Goal: Task Accomplishment & Management: Manage account settings

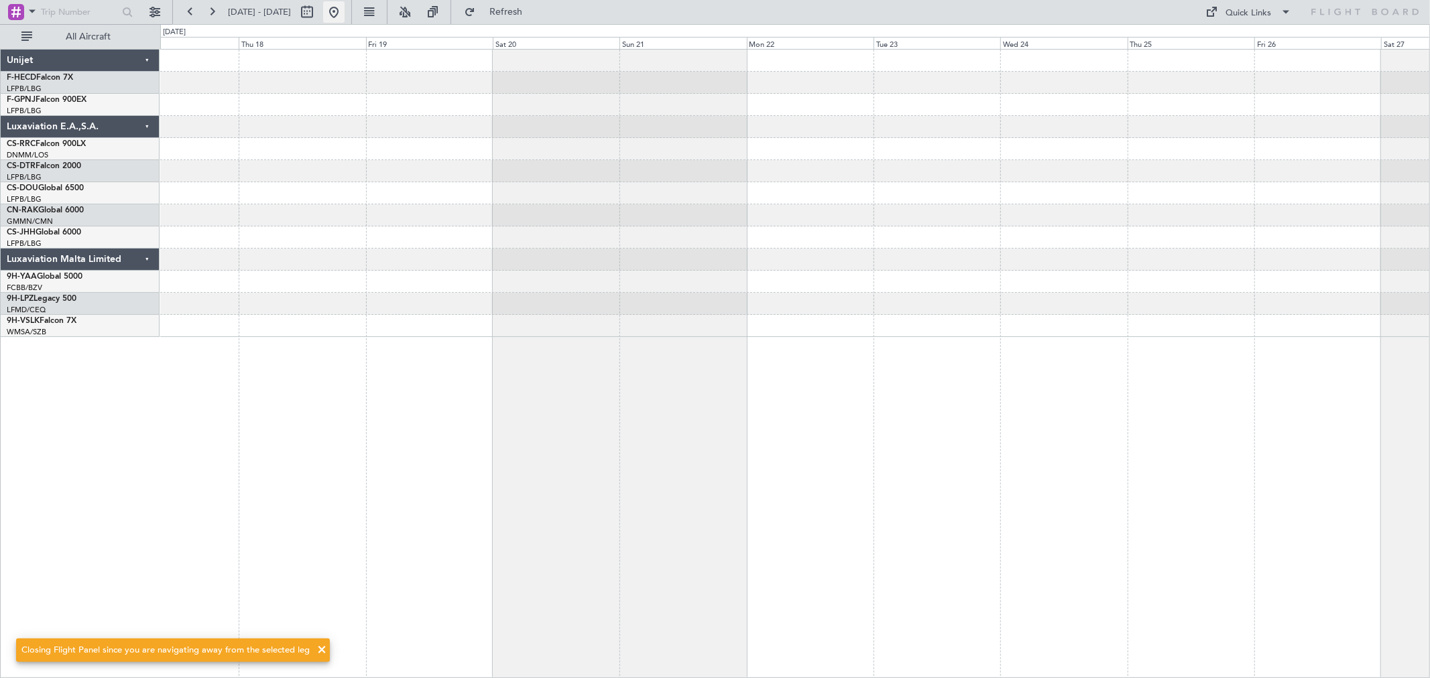
click at [345, 15] on button at bounding box center [333, 11] width 21 height 21
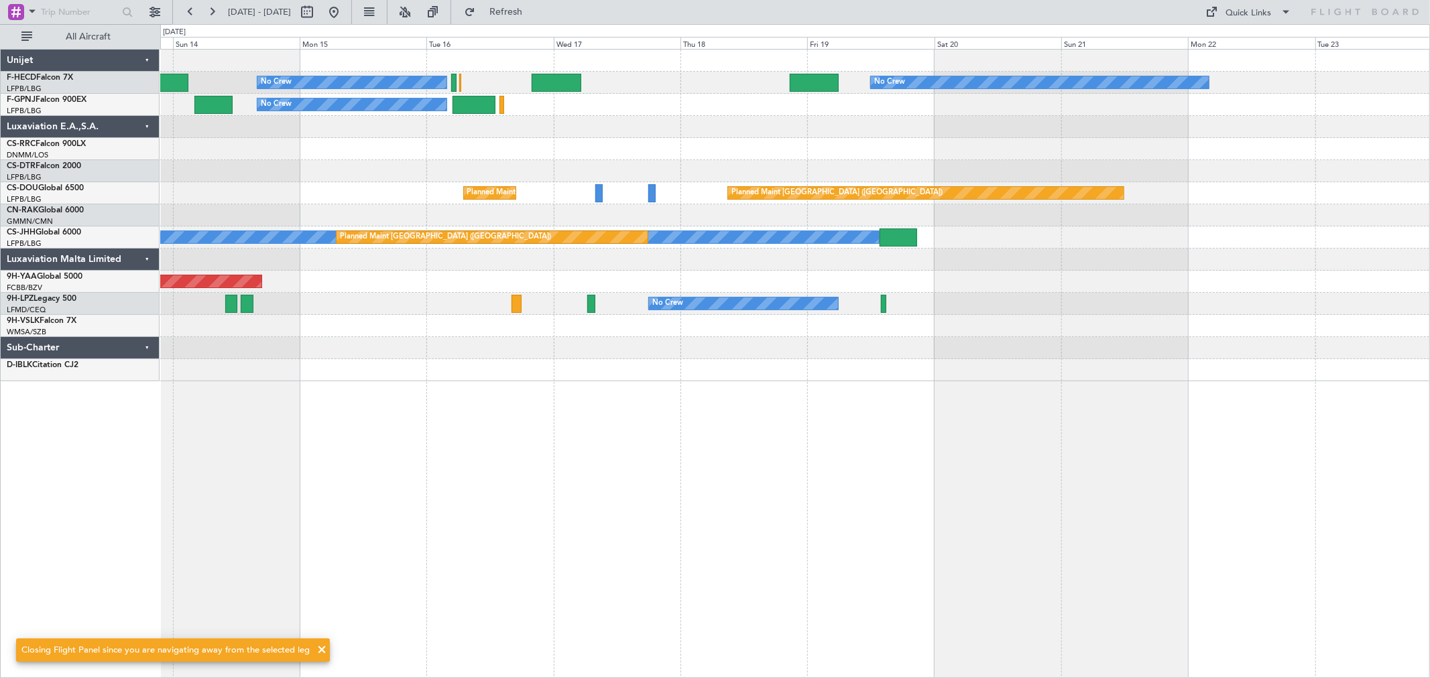
click at [162, 278] on div "No Crew No Crew No Crew No Crew Planned Maint [GEOGRAPHIC_DATA] ([GEOGRAPHIC_DA…" at bounding box center [794, 216] width 1269 height 332
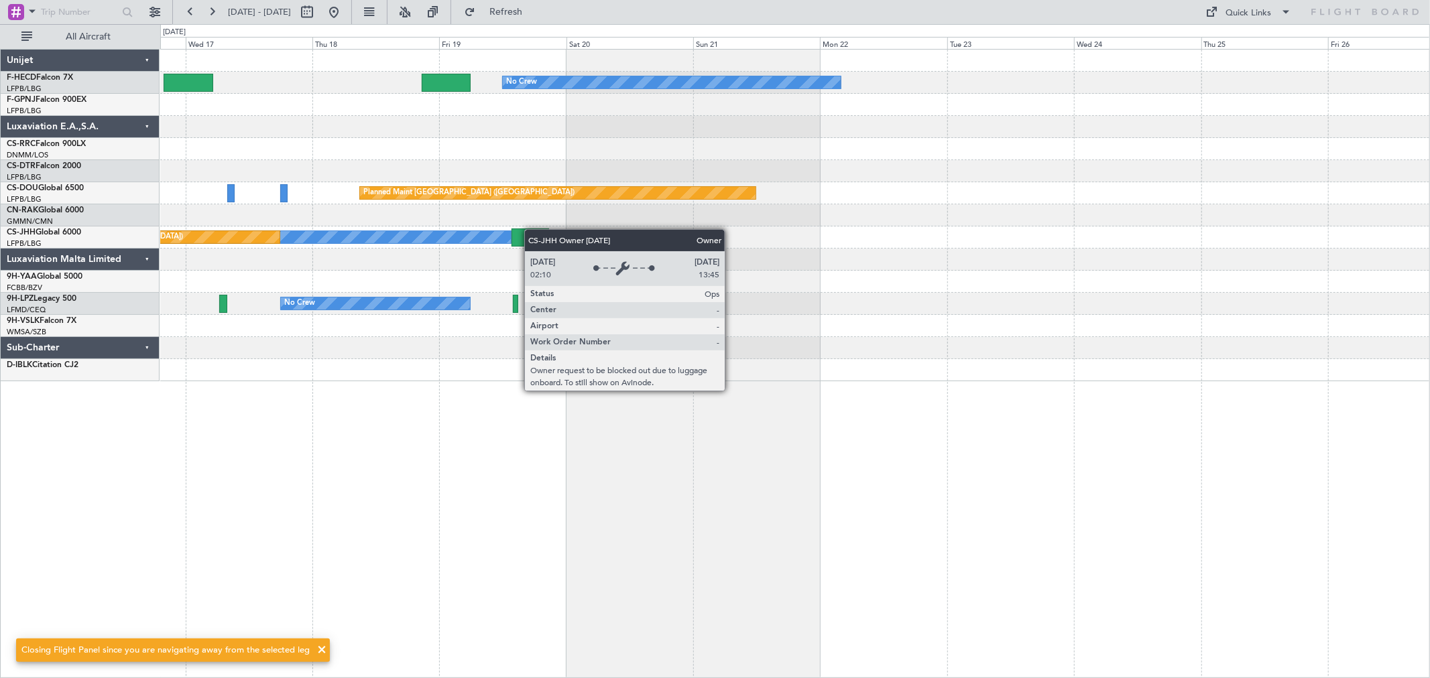
click at [420, 238] on div "No Crew No Crew No Crew Planned Maint [GEOGRAPHIC_DATA] ([GEOGRAPHIC_DATA]) Pla…" at bounding box center [794, 216] width 1269 height 332
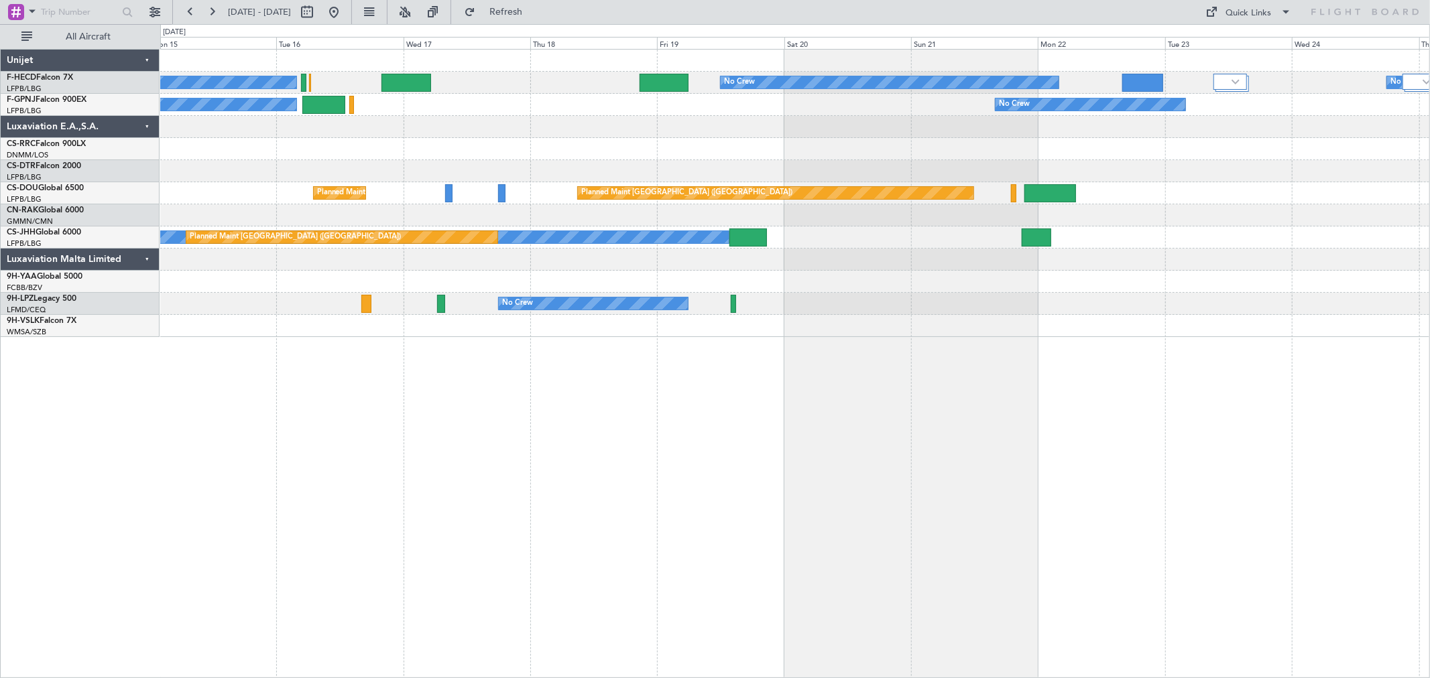
click at [1105, 112] on div "No Crew No Crew No Crew" at bounding box center [794, 105] width 1269 height 22
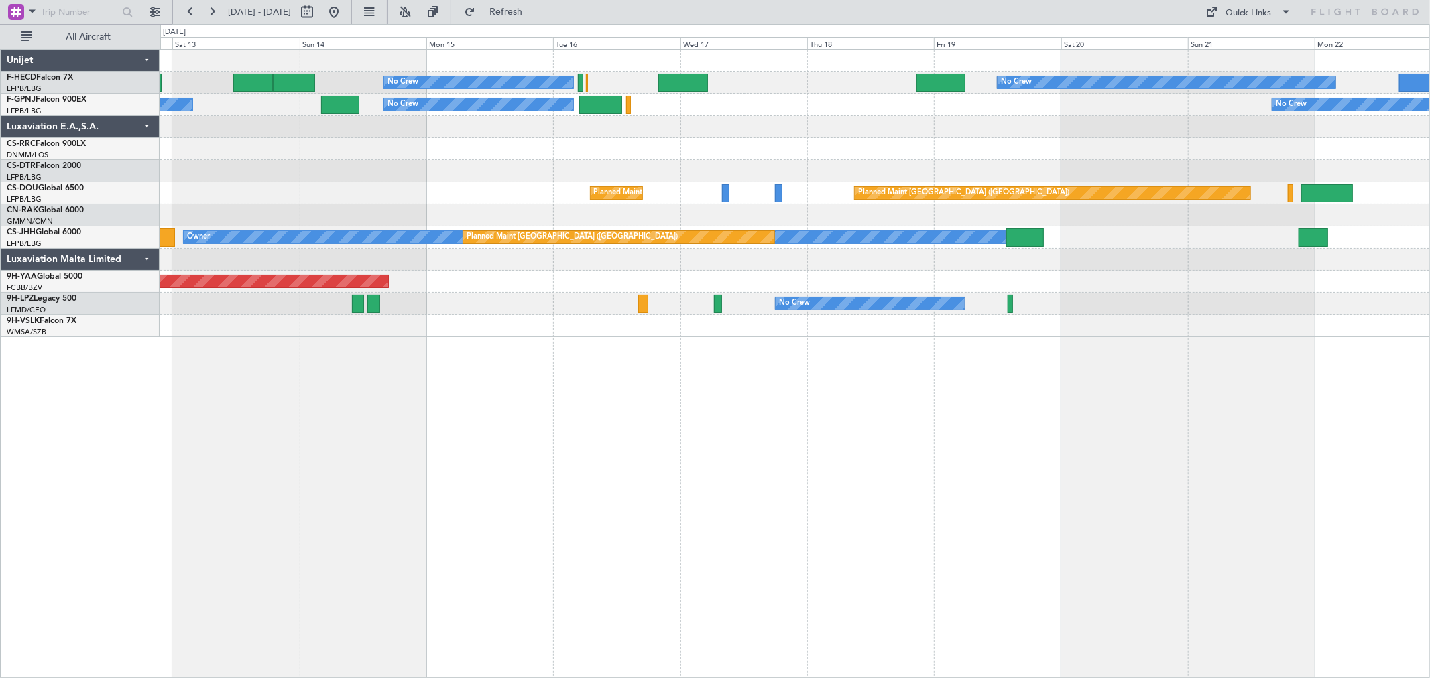
click at [1004, 141] on div "No Crew No Crew No Crew No Crew No Crew No Crew Planned Maint [GEOGRAPHIC_DATA]…" at bounding box center [794, 194] width 1269 height 288
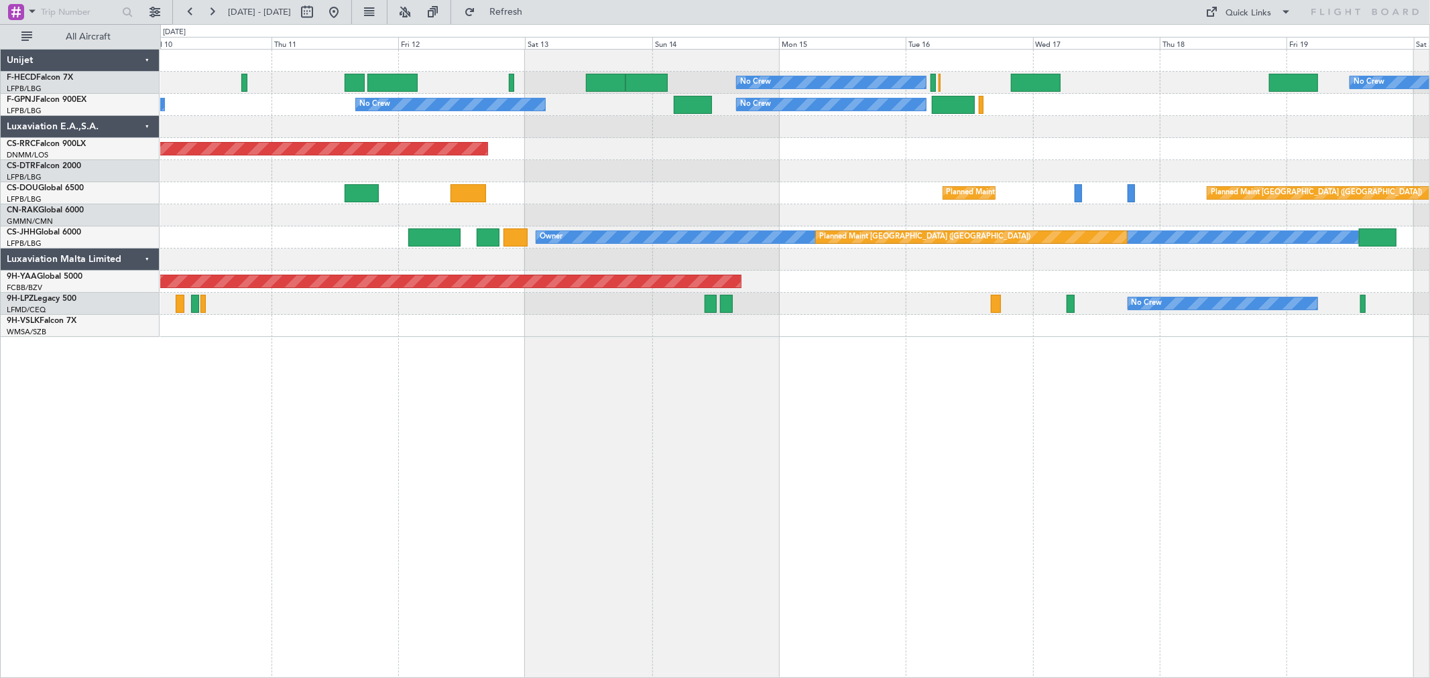
click at [1030, 122] on div "No Crew No Crew Planned Maint [GEOGRAPHIC_DATA] ([GEOGRAPHIC_DATA]) No Crew No …" at bounding box center [794, 194] width 1269 height 288
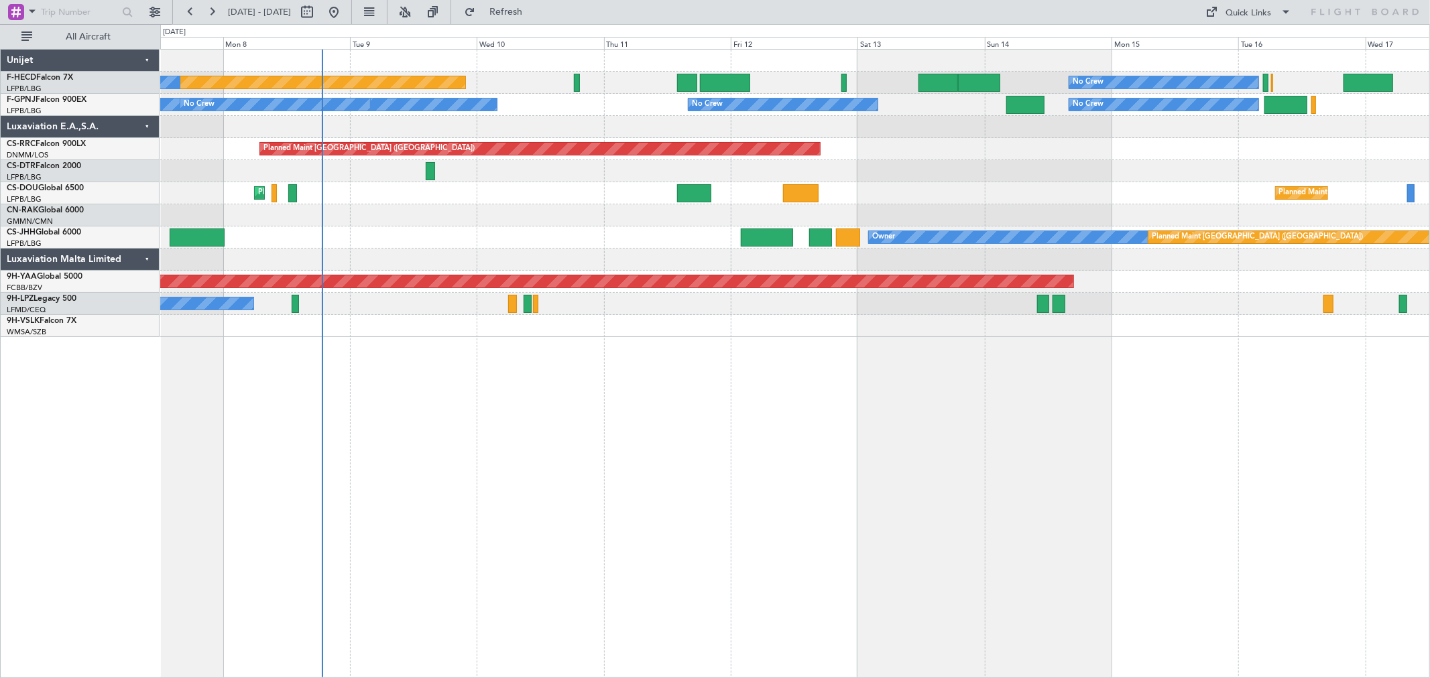
click at [1021, 124] on div "No Crew Planned Maint [GEOGRAPHIC_DATA] ([GEOGRAPHIC_DATA]) No Crew No Crew No …" at bounding box center [794, 194] width 1269 height 288
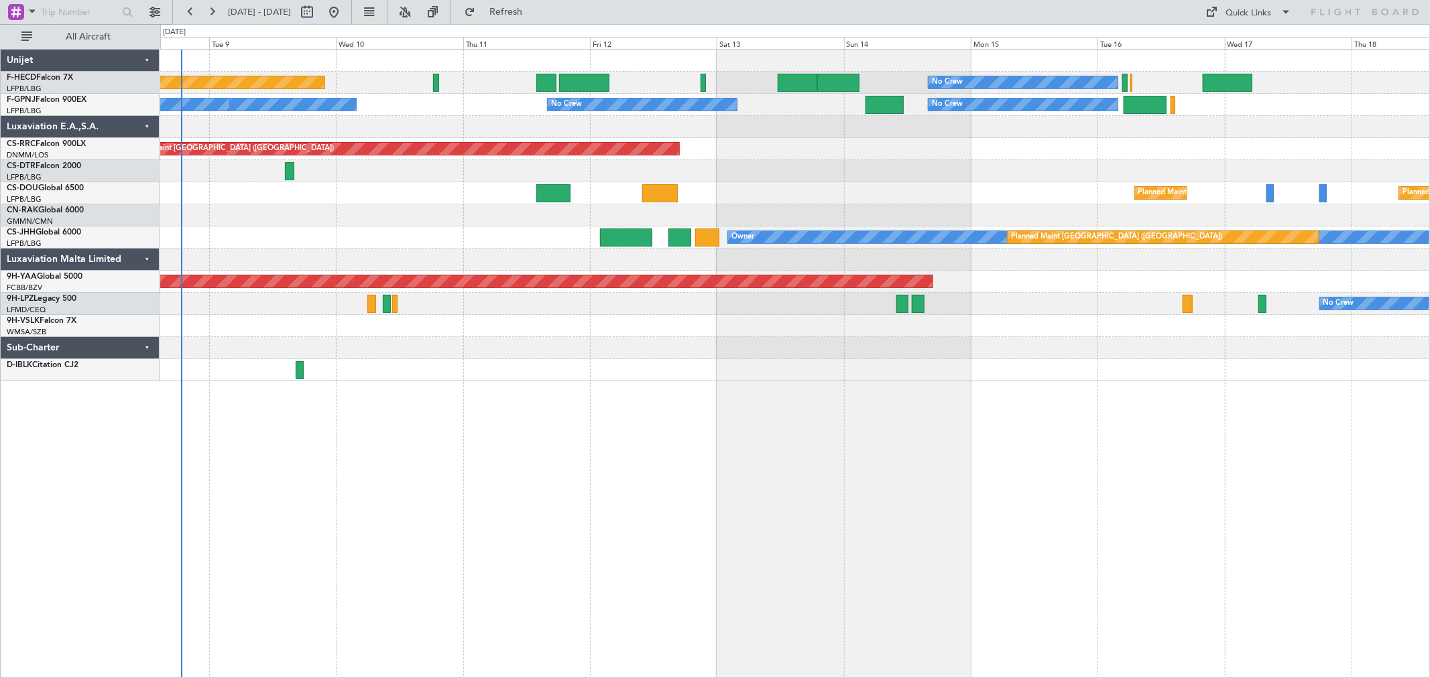
click at [755, 220] on div at bounding box center [794, 215] width 1269 height 22
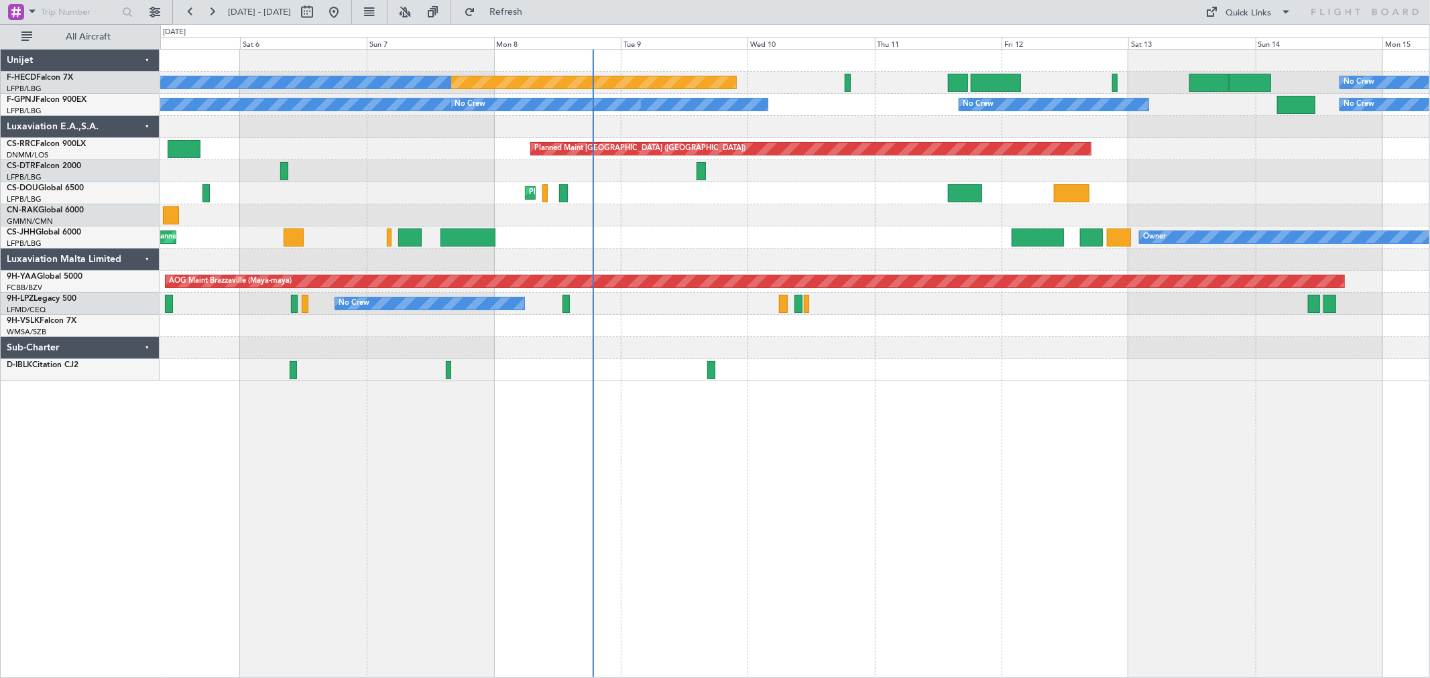
click at [975, 236] on div "Planned Maint [GEOGRAPHIC_DATA] ([GEOGRAPHIC_DATA]) Owner Planned Maint [GEOGRA…" at bounding box center [794, 238] width 1269 height 22
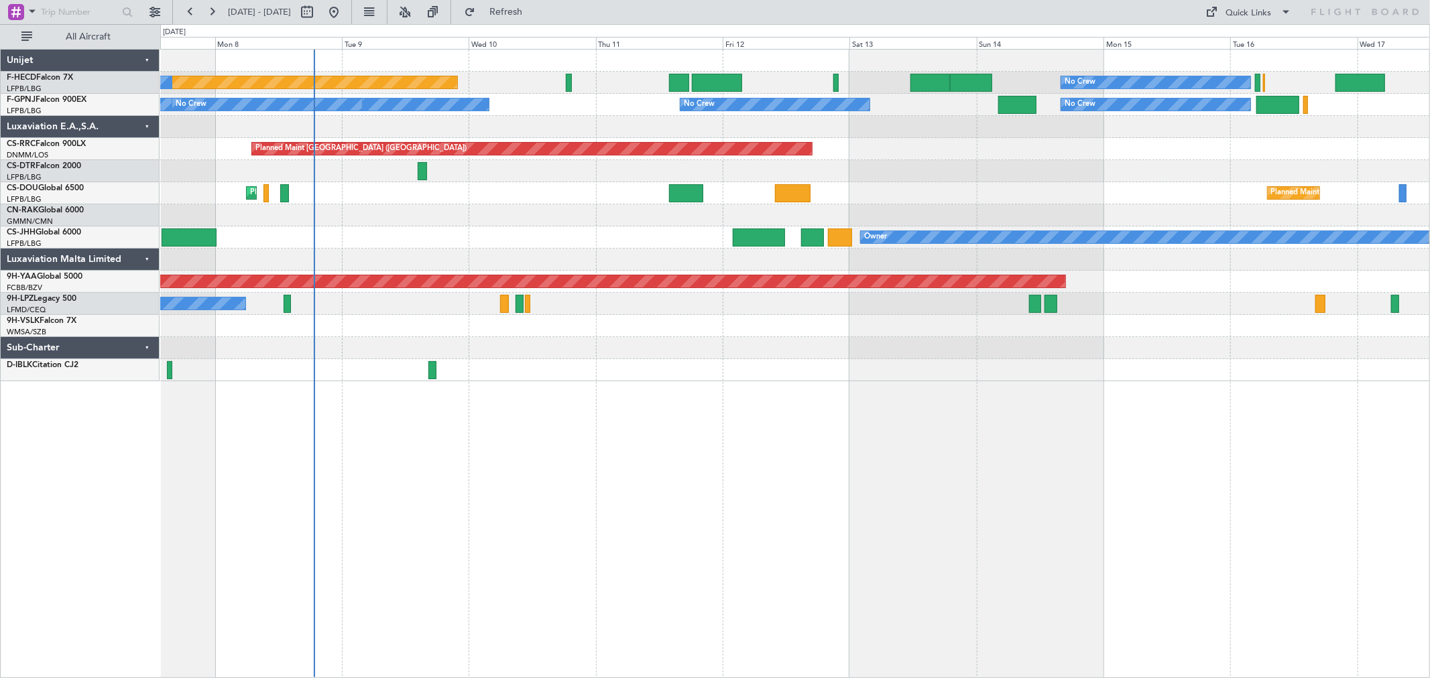
click at [442, 355] on div "Planned Maint [GEOGRAPHIC_DATA] ([GEOGRAPHIC_DATA]) No Crew No Crew No Crew No …" at bounding box center [794, 216] width 1269 height 332
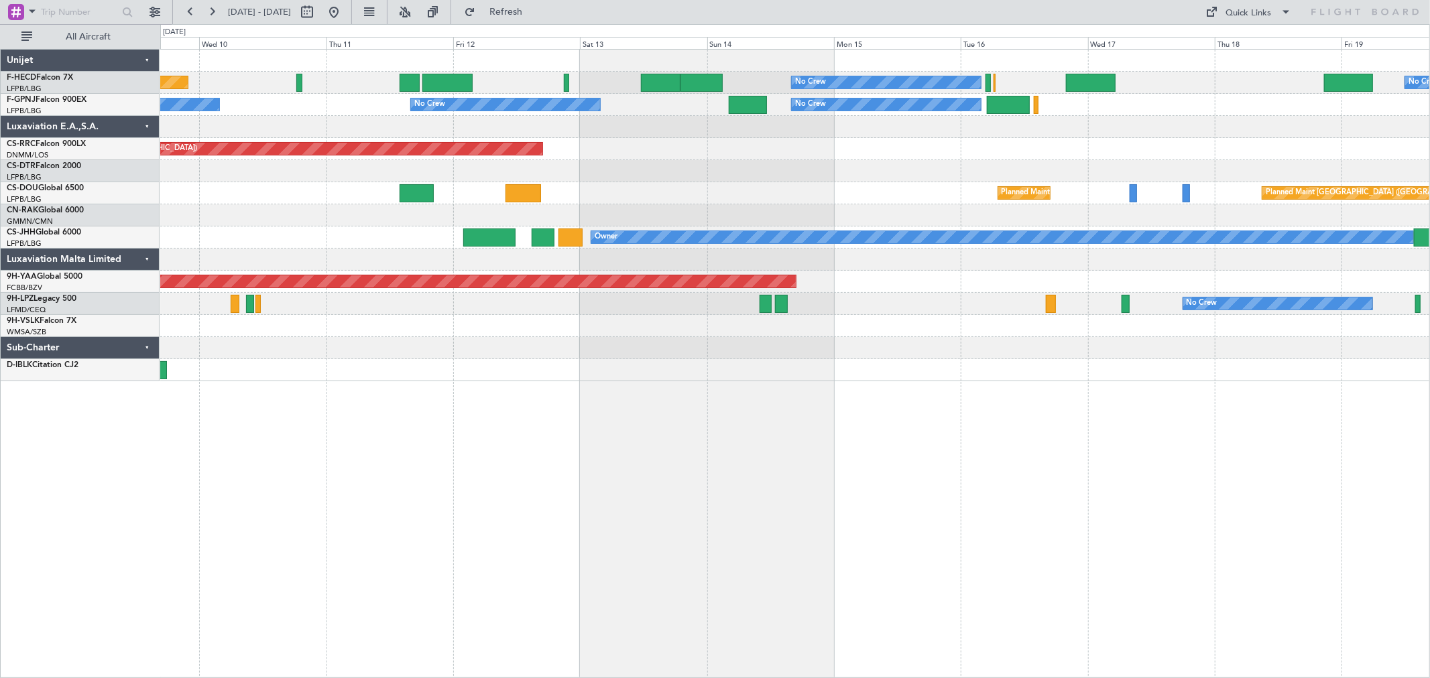
click at [861, 136] on div "Planned Maint [GEOGRAPHIC_DATA] ([GEOGRAPHIC_DATA]) No Crew No Crew No Crew No …" at bounding box center [794, 216] width 1269 height 332
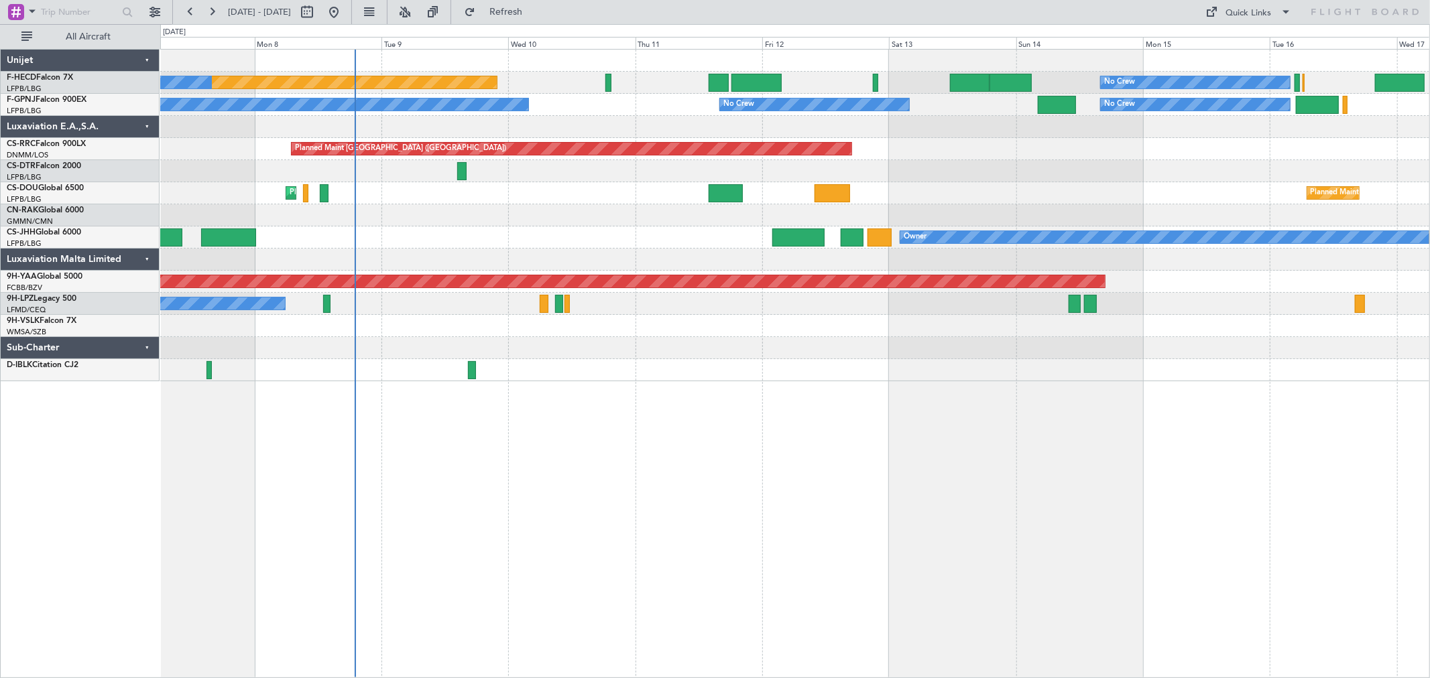
click at [326, 235] on div "Planned Maint [GEOGRAPHIC_DATA] ([GEOGRAPHIC_DATA]) Owner Planned Maint [GEOGRA…" at bounding box center [794, 238] width 1269 height 22
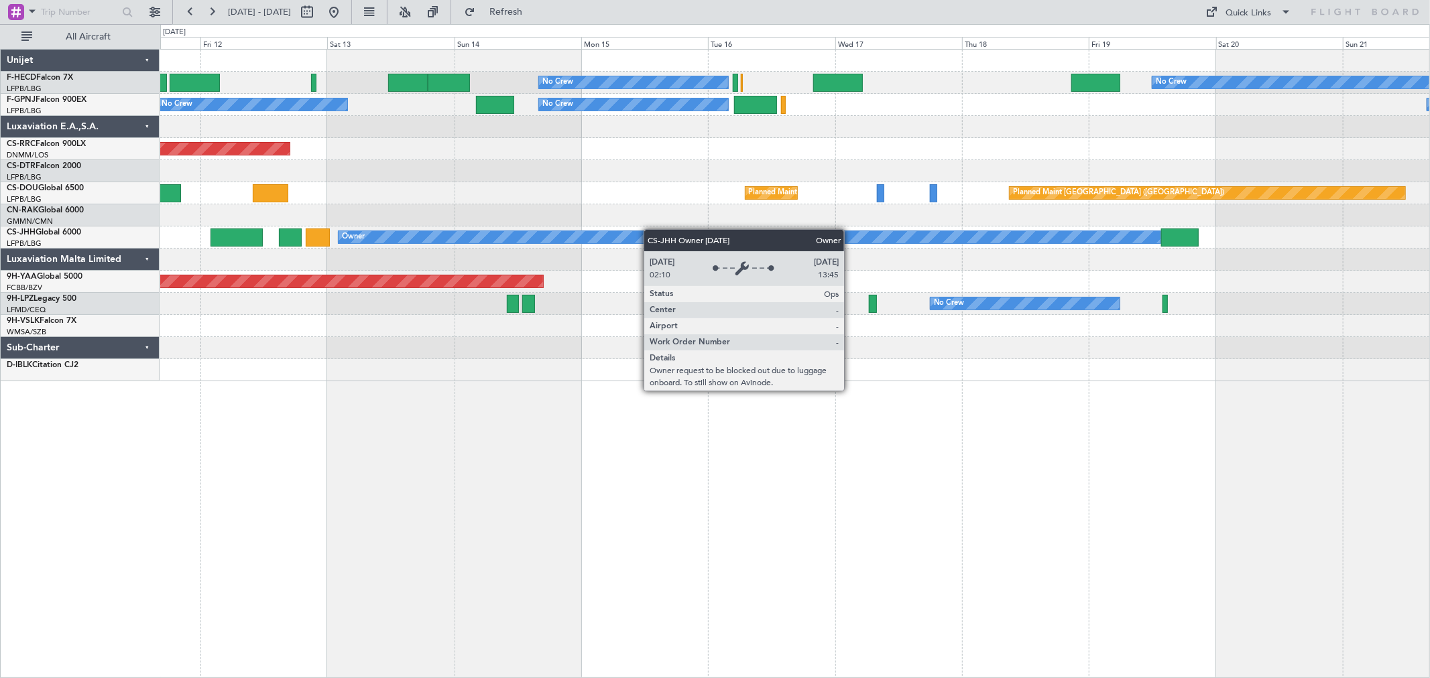
click at [389, 231] on div "No Crew No Crew Planned Maint [GEOGRAPHIC_DATA] ([GEOGRAPHIC_DATA]) No Crew No …" at bounding box center [794, 216] width 1269 height 332
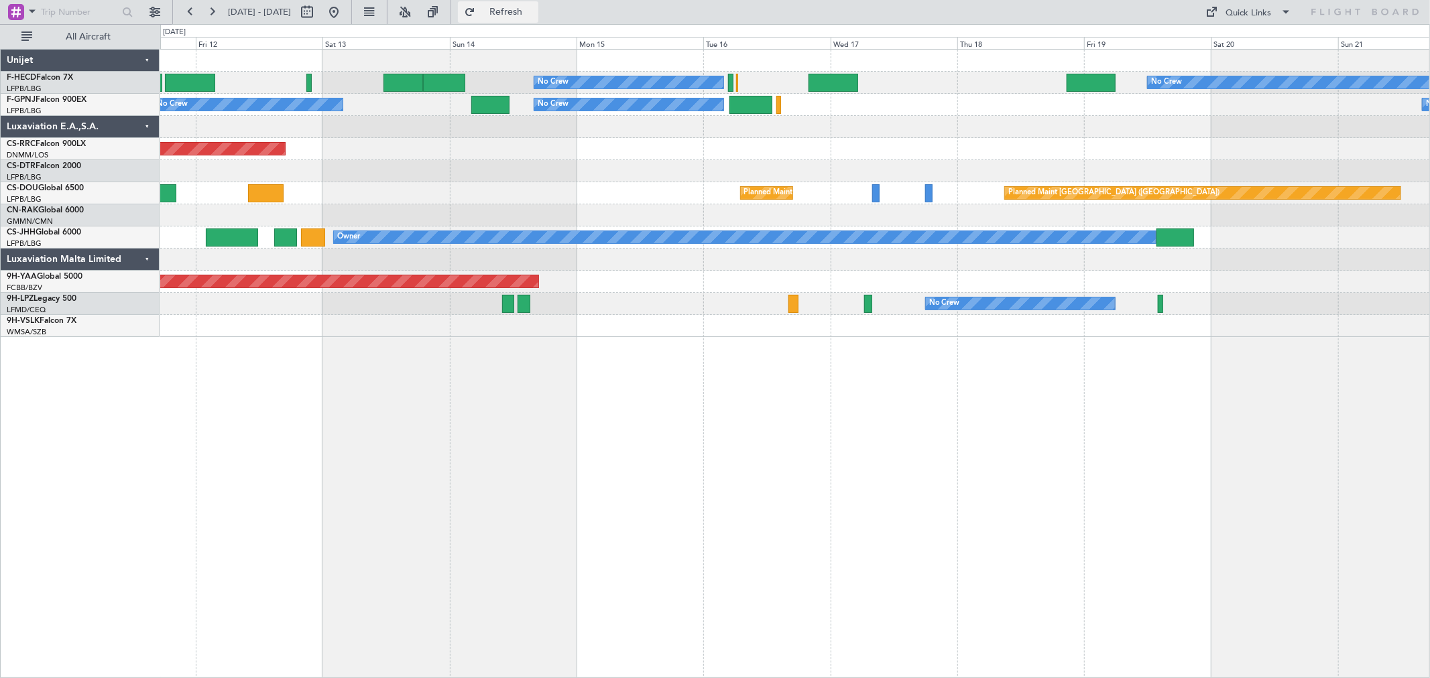
click at [534, 8] on span "Refresh" at bounding box center [506, 11] width 56 height 9
click at [534, 8] on span "Refreshing..." at bounding box center [506, 11] width 56 height 9
click at [534, 8] on span "Refresh" at bounding box center [506, 11] width 56 height 9
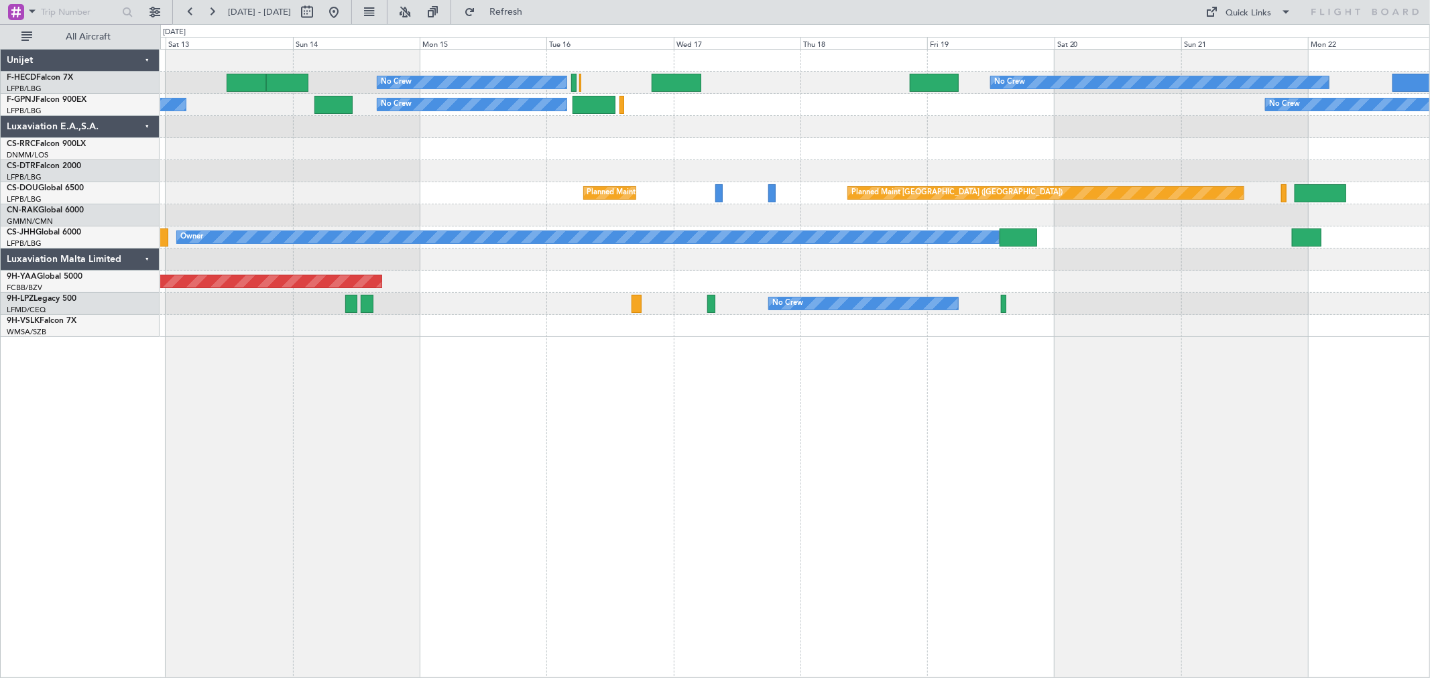
click at [494, 265] on div at bounding box center [794, 260] width 1269 height 22
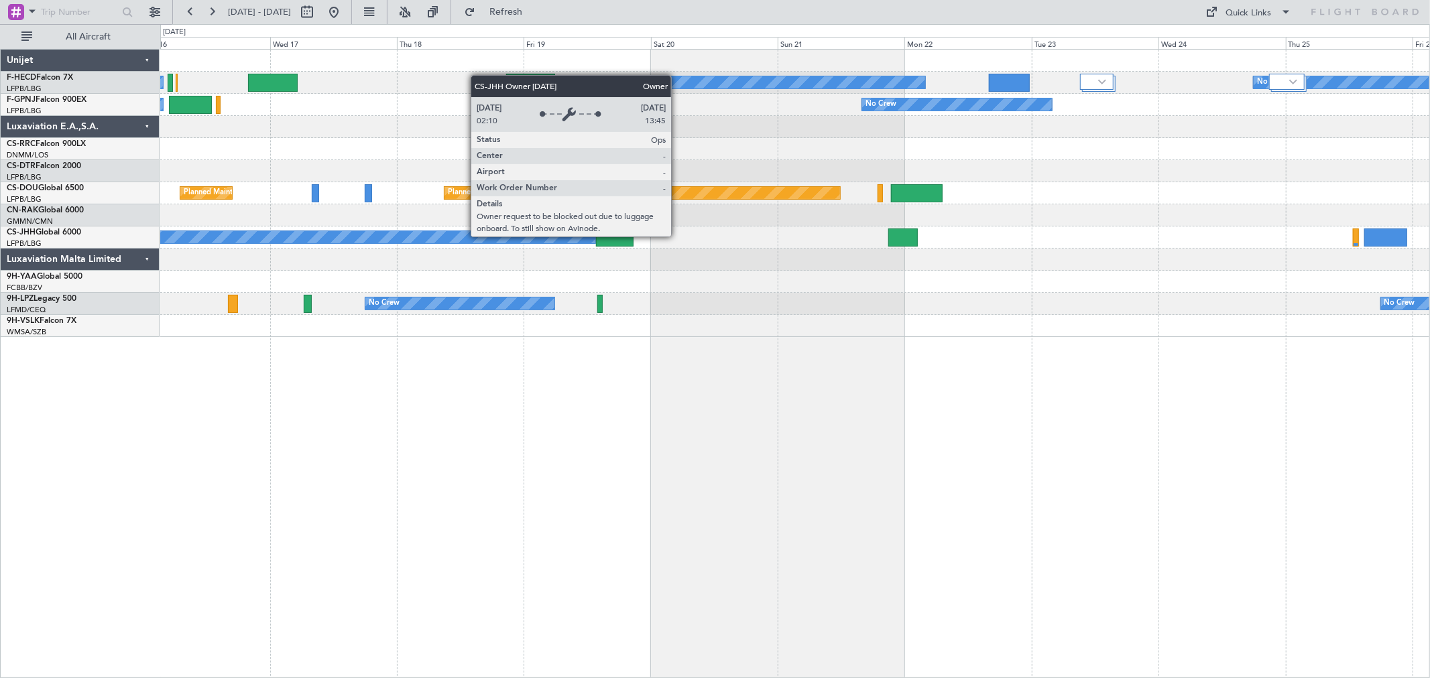
click at [427, 242] on div "Owner" at bounding box center [184, 237] width 822 height 12
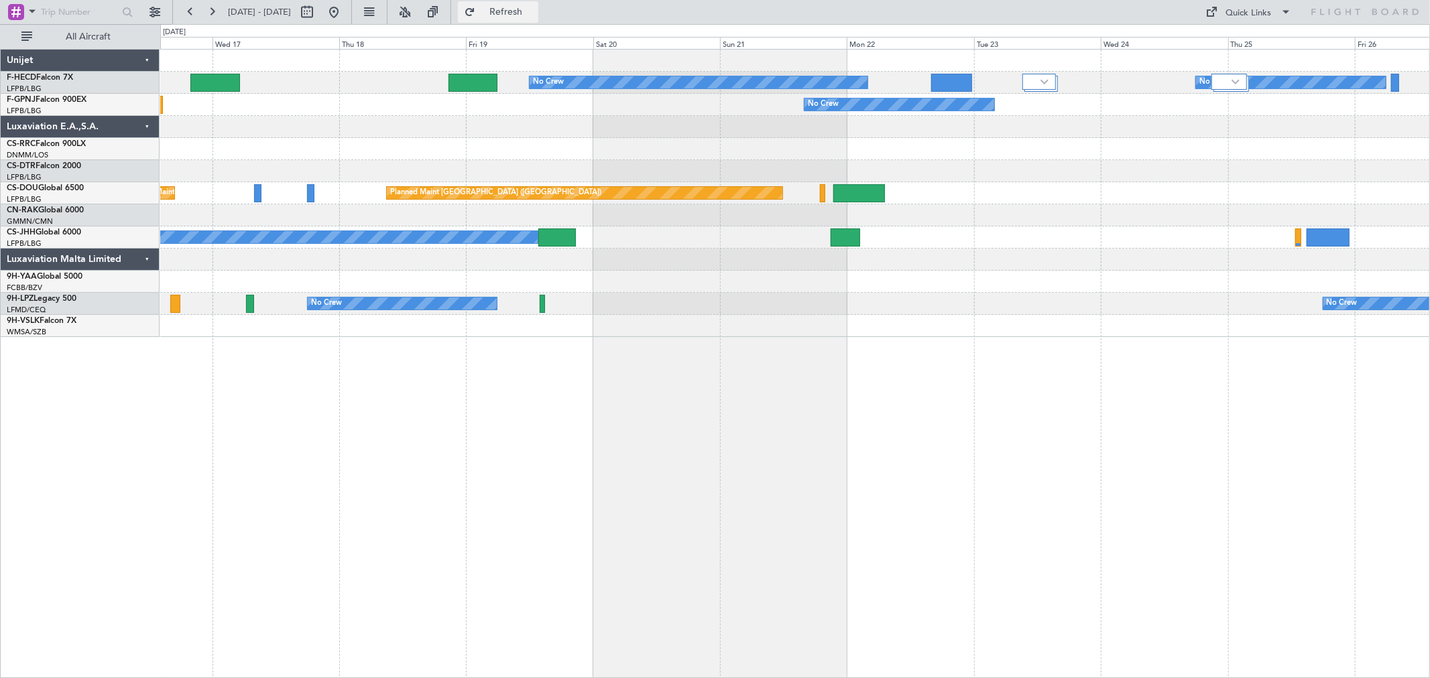
click at [534, 9] on span "Refresh" at bounding box center [506, 11] width 56 height 9
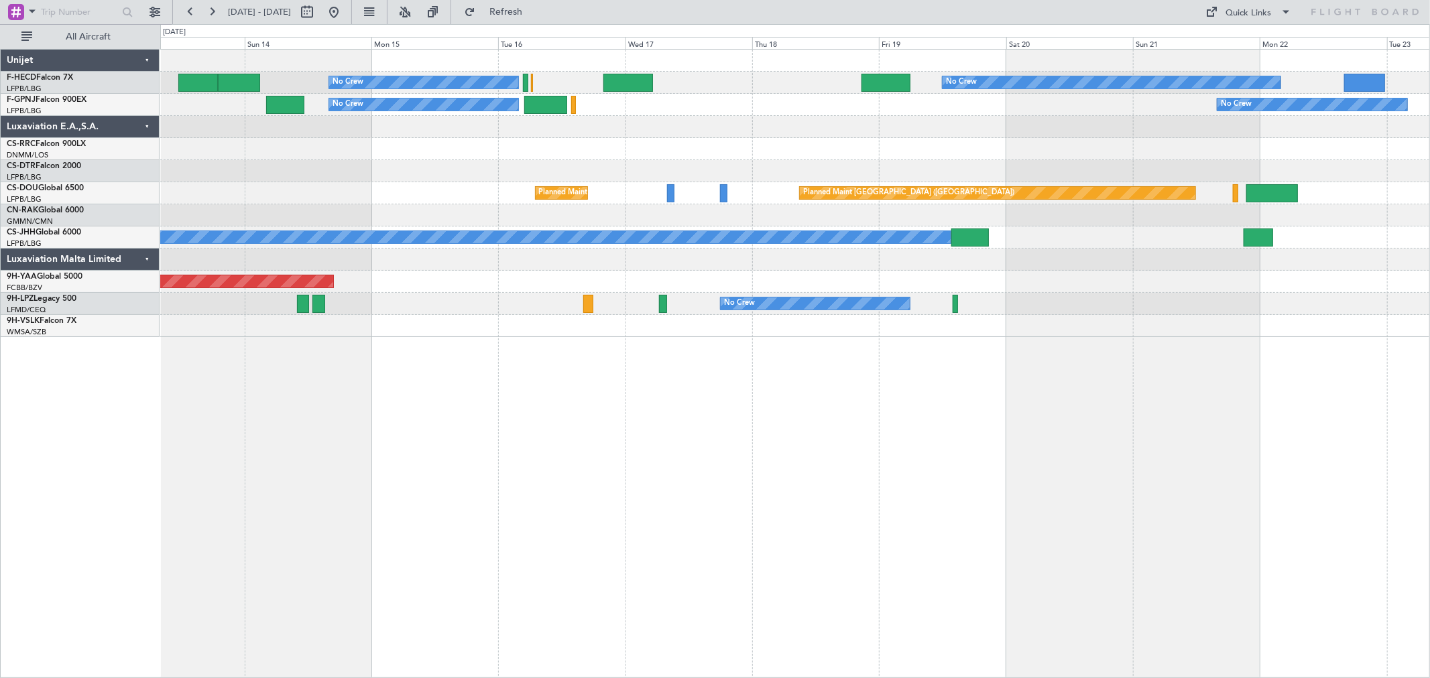
click at [804, 141] on div "Planned Maint [GEOGRAPHIC_DATA] ([GEOGRAPHIC_DATA])" at bounding box center [794, 149] width 1269 height 22
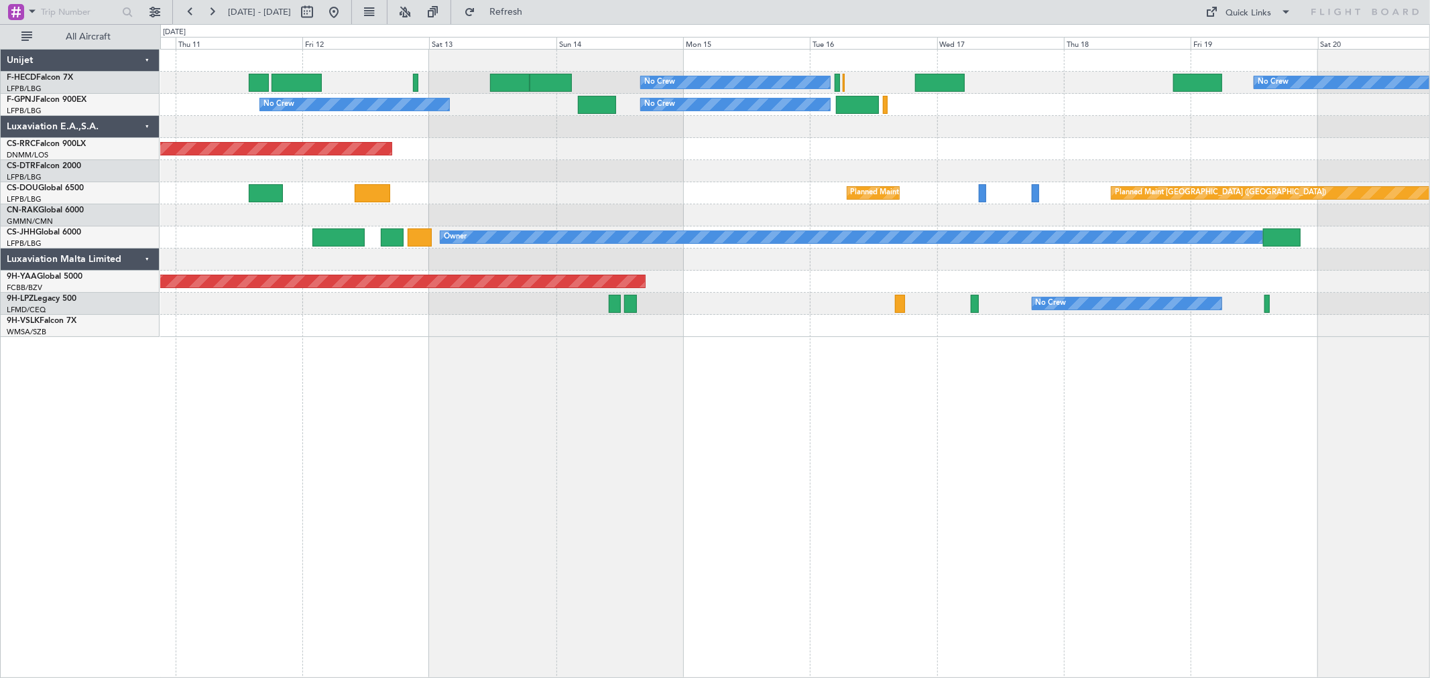
click at [735, 132] on div at bounding box center [794, 127] width 1269 height 22
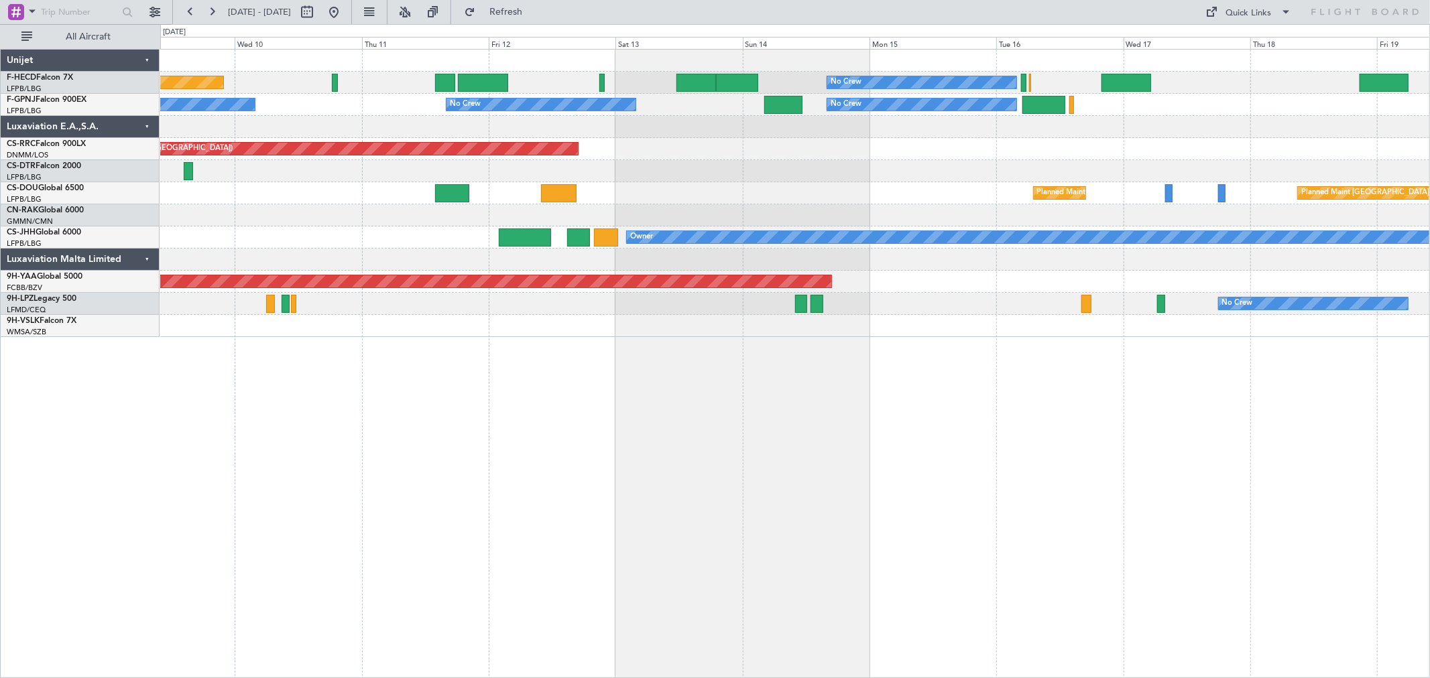
click at [842, 155] on div "No Crew Planned Maint [GEOGRAPHIC_DATA] ([GEOGRAPHIC_DATA]) No Crew No Crew No …" at bounding box center [794, 194] width 1269 height 288
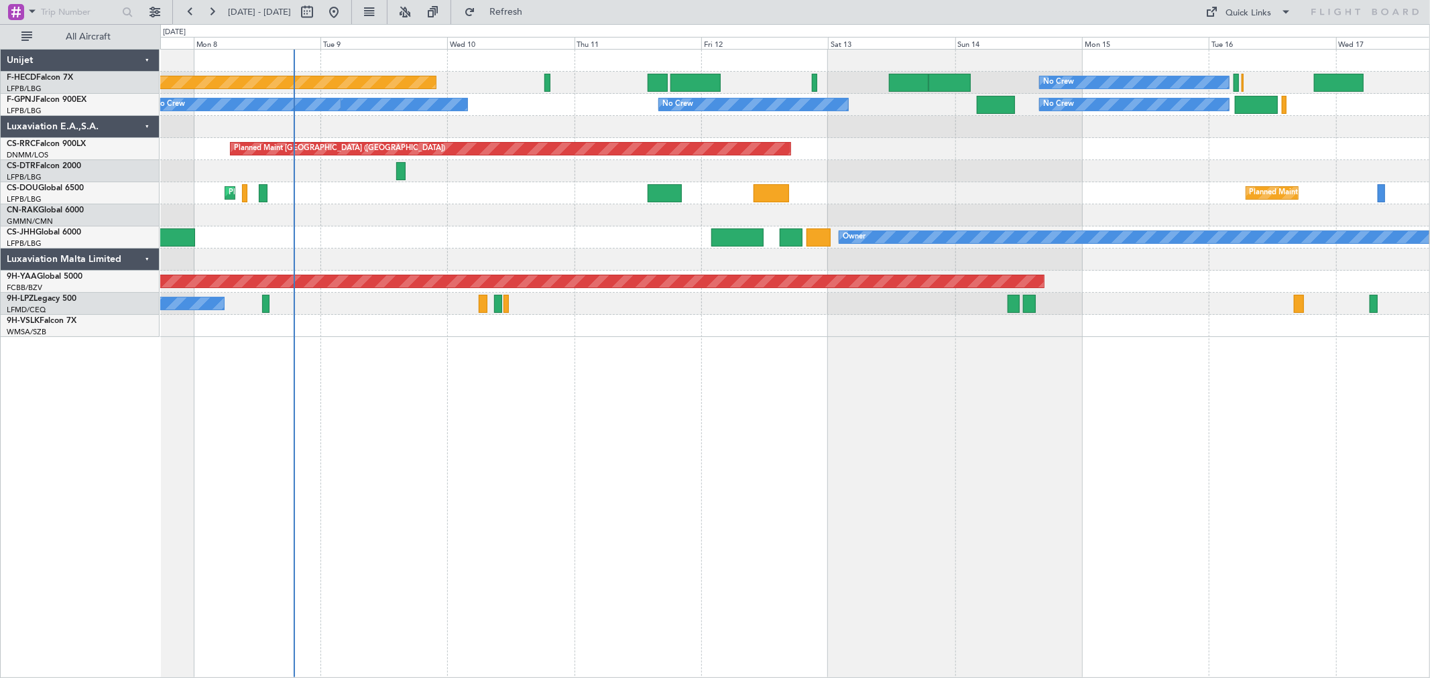
click at [708, 139] on div "Planned Maint [GEOGRAPHIC_DATA] ([GEOGRAPHIC_DATA])" at bounding box center [794, 149] width 1269 height 22
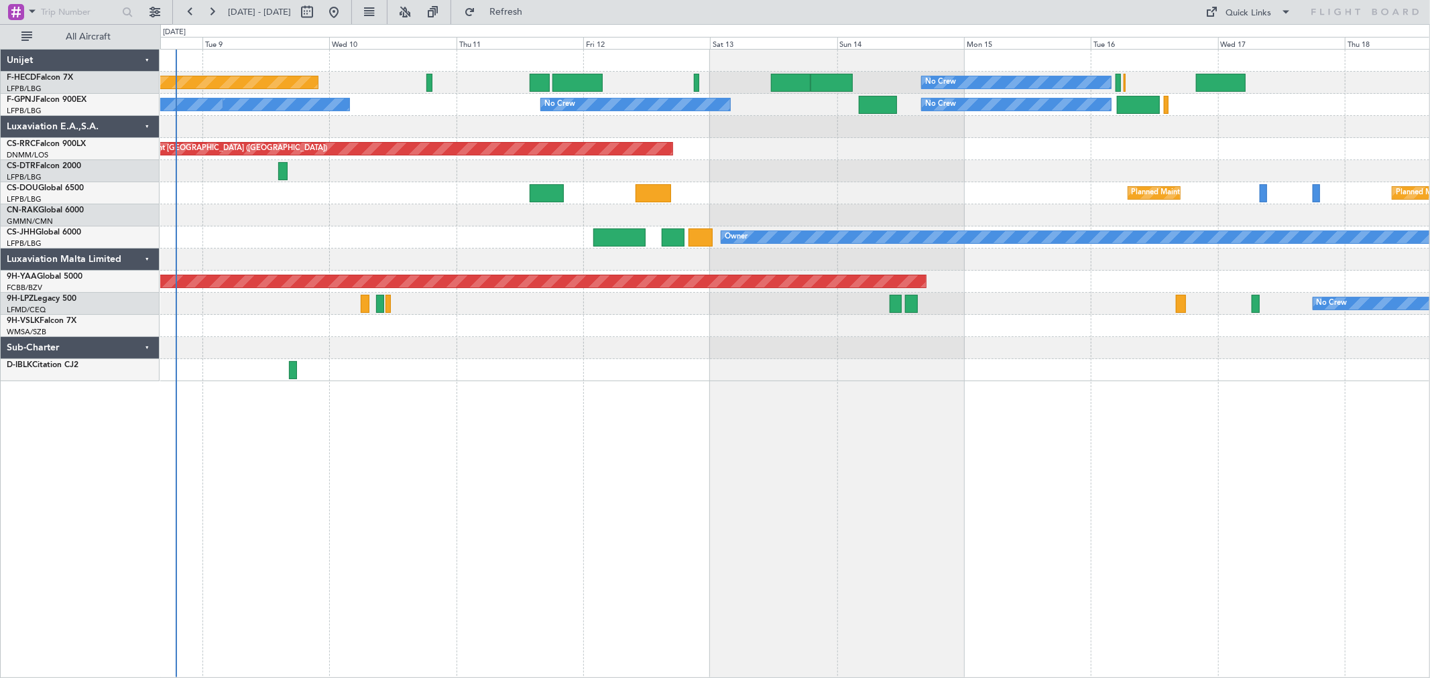
click at [450, 263] on div "No Crew Planned Maint [GEOGRAPHIC_DATA] ([GEOGRAPHIC_DATA]) No Crew No Crew No …" at bounding box center [794, 216] width 1269 height 332
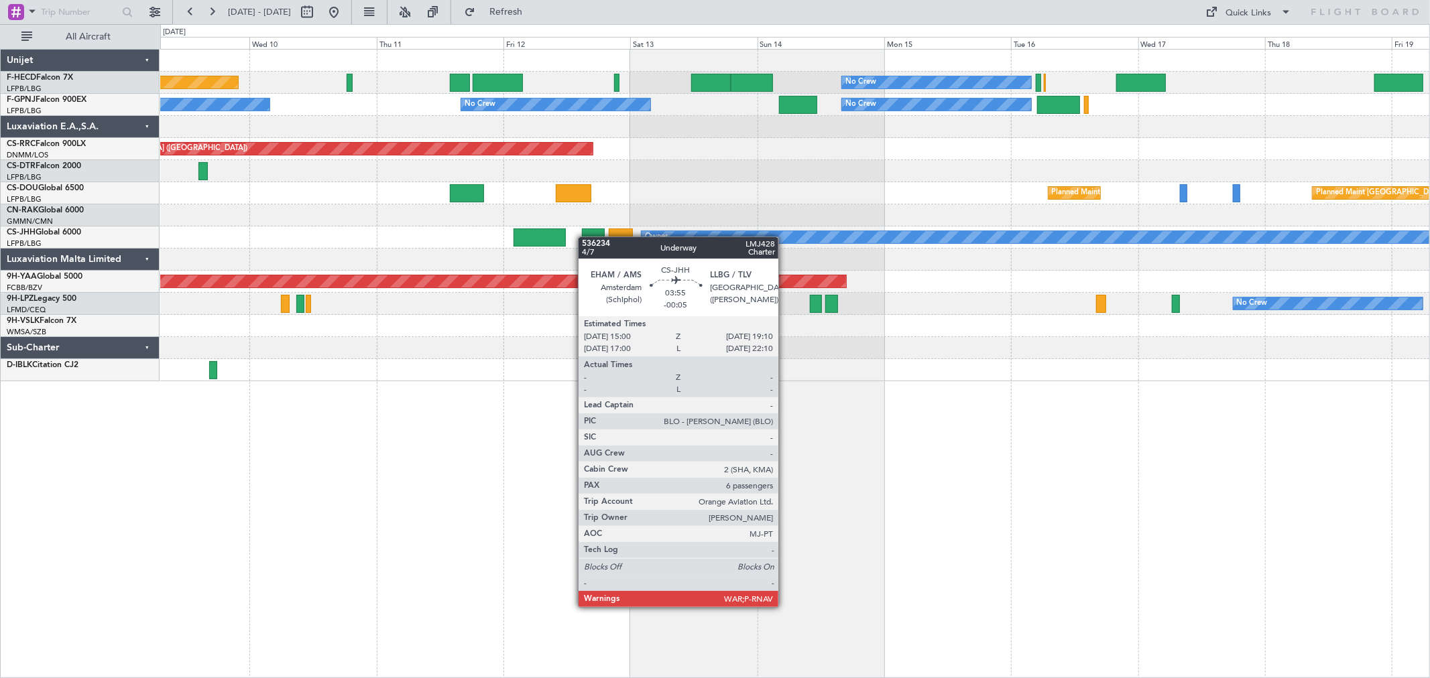
click at [584, 237] on div "No Crew Planned Maint [GEOGRAPHIC_DATA] ([GEOGRAPHIC_DATA]) No Crew No Crew No …" at bounding box center [794, 216] width 1269 height 332
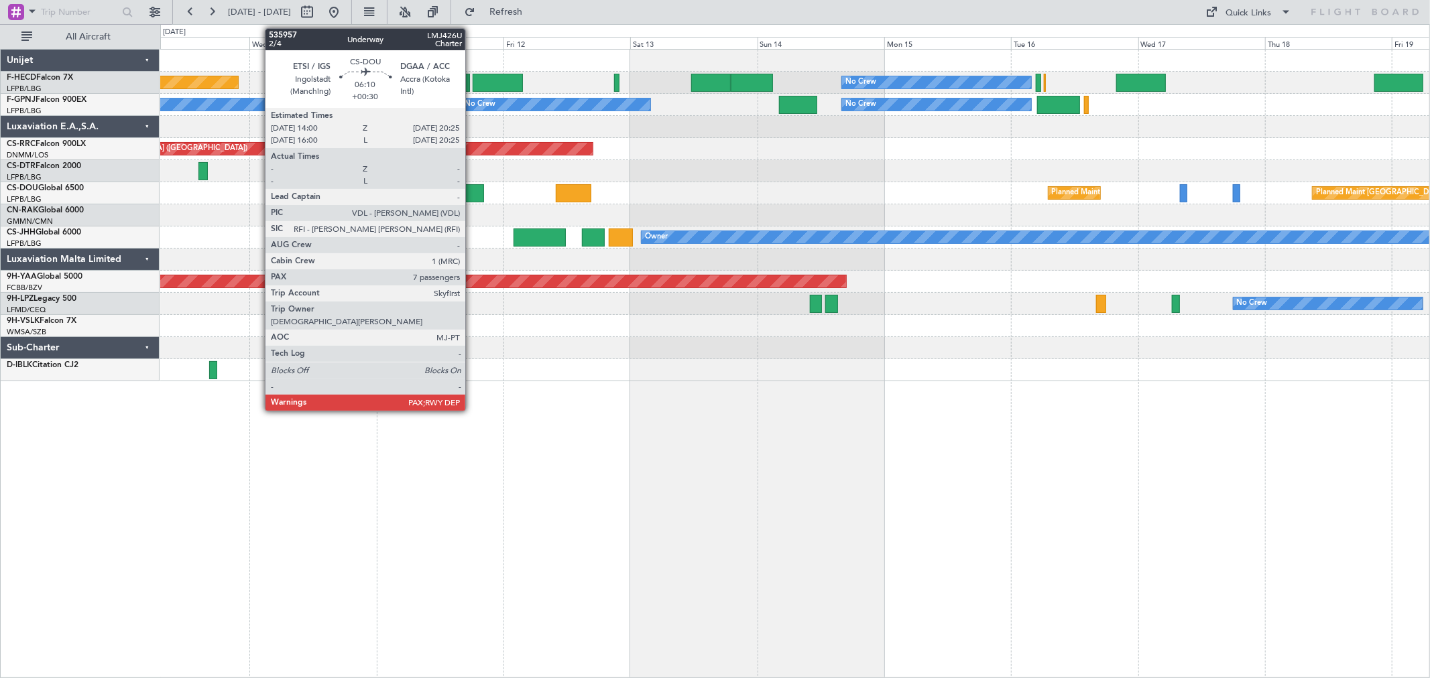
click at [472, 189] on div at bounding box center [467, 193] width 34 height 18
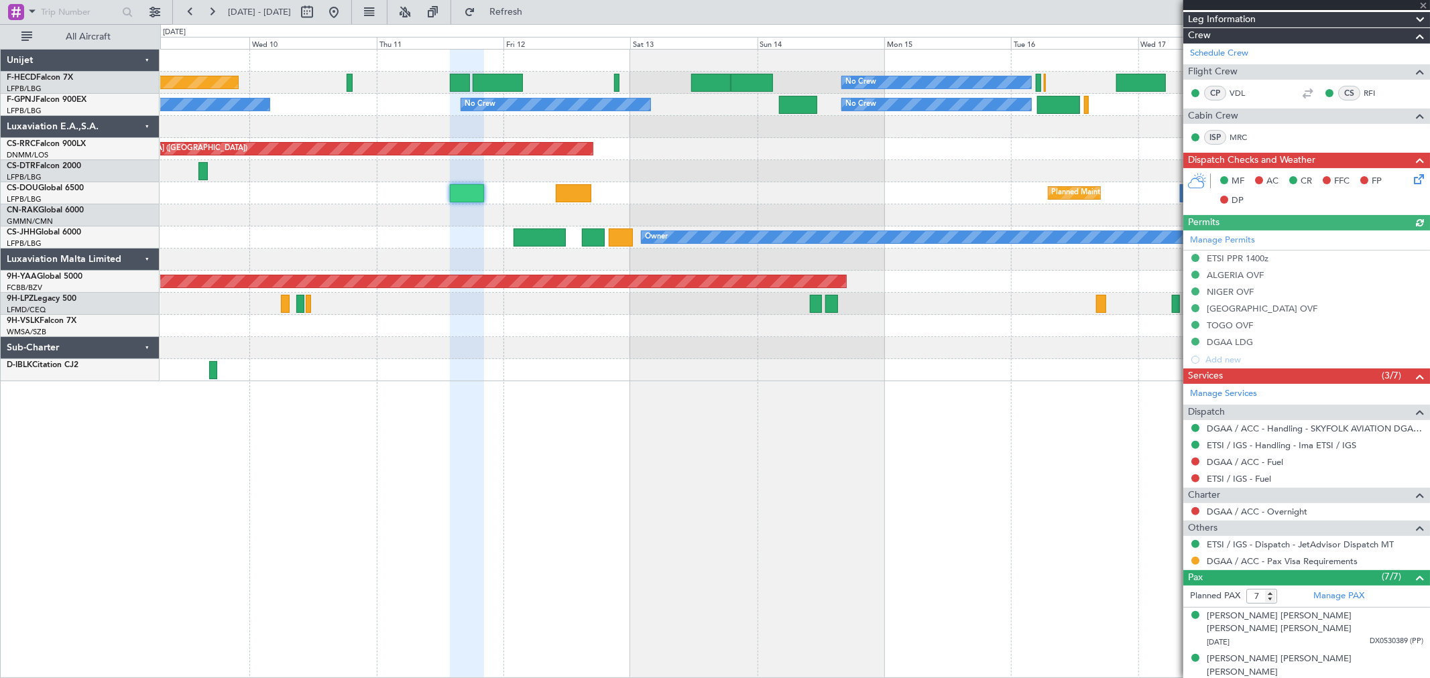
scroll to position [45, 0]
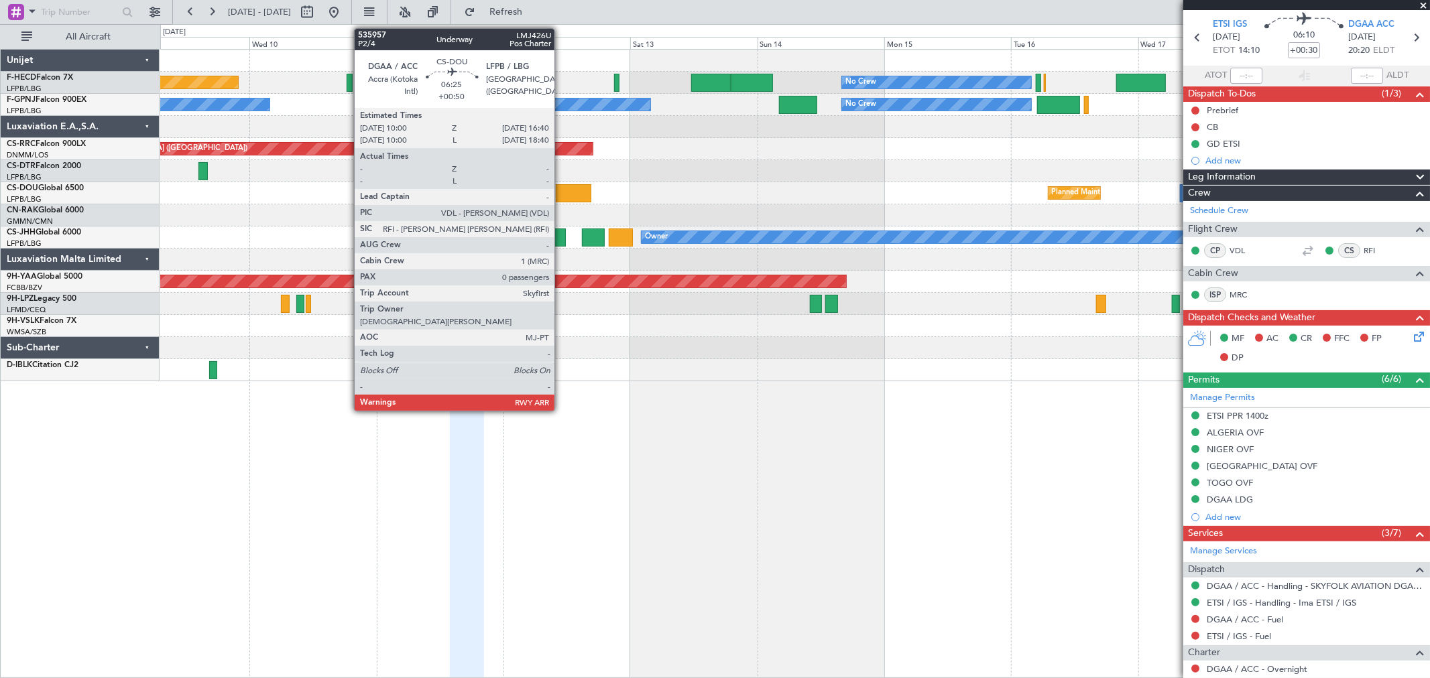
click at [578, 186] on div at bounding box center [574, 193] width 36 height 18
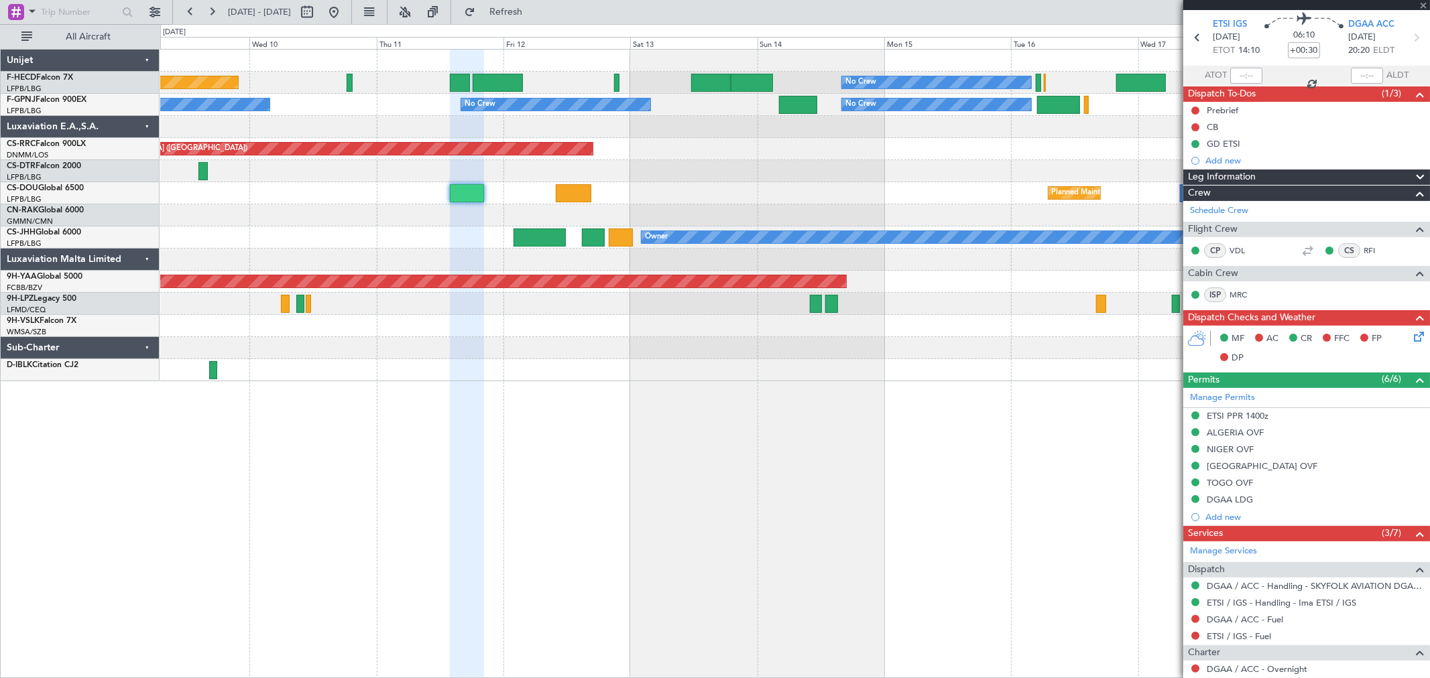
type input "+00:50"
type input "0"
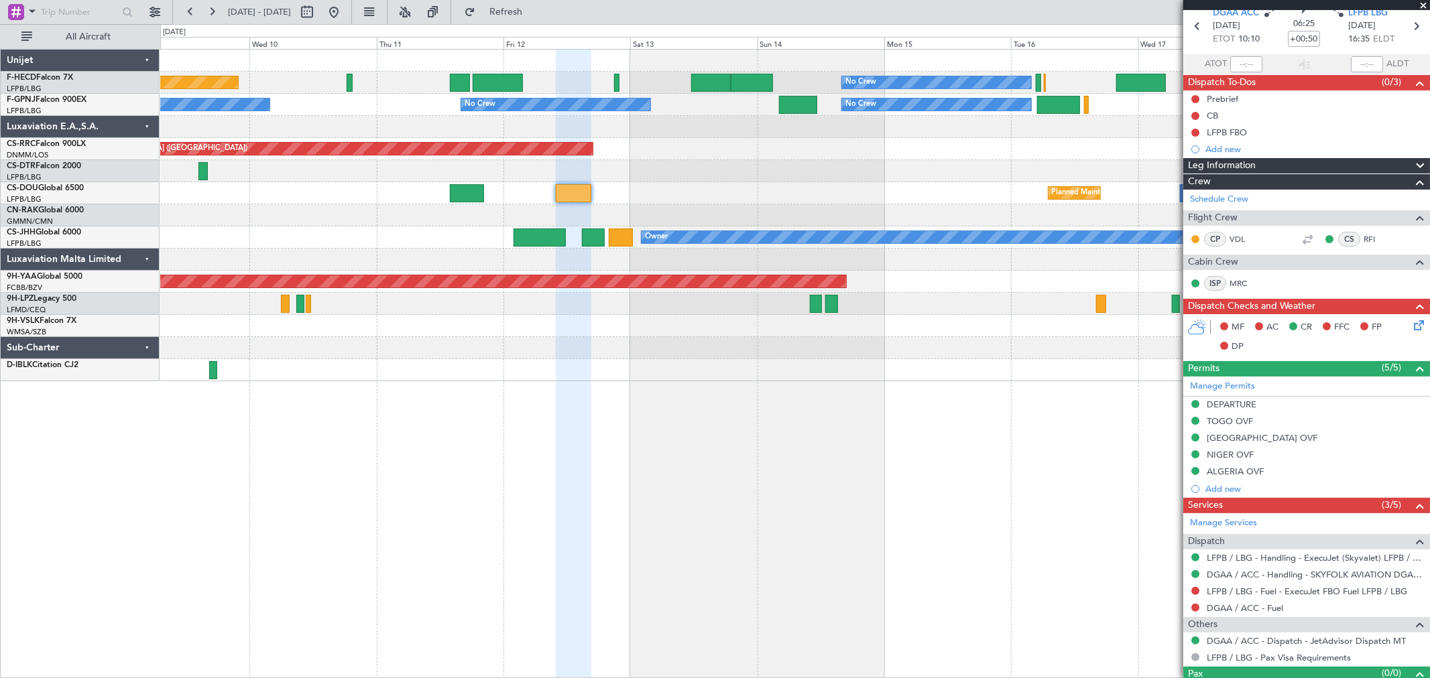
scroll to position [82, 0]
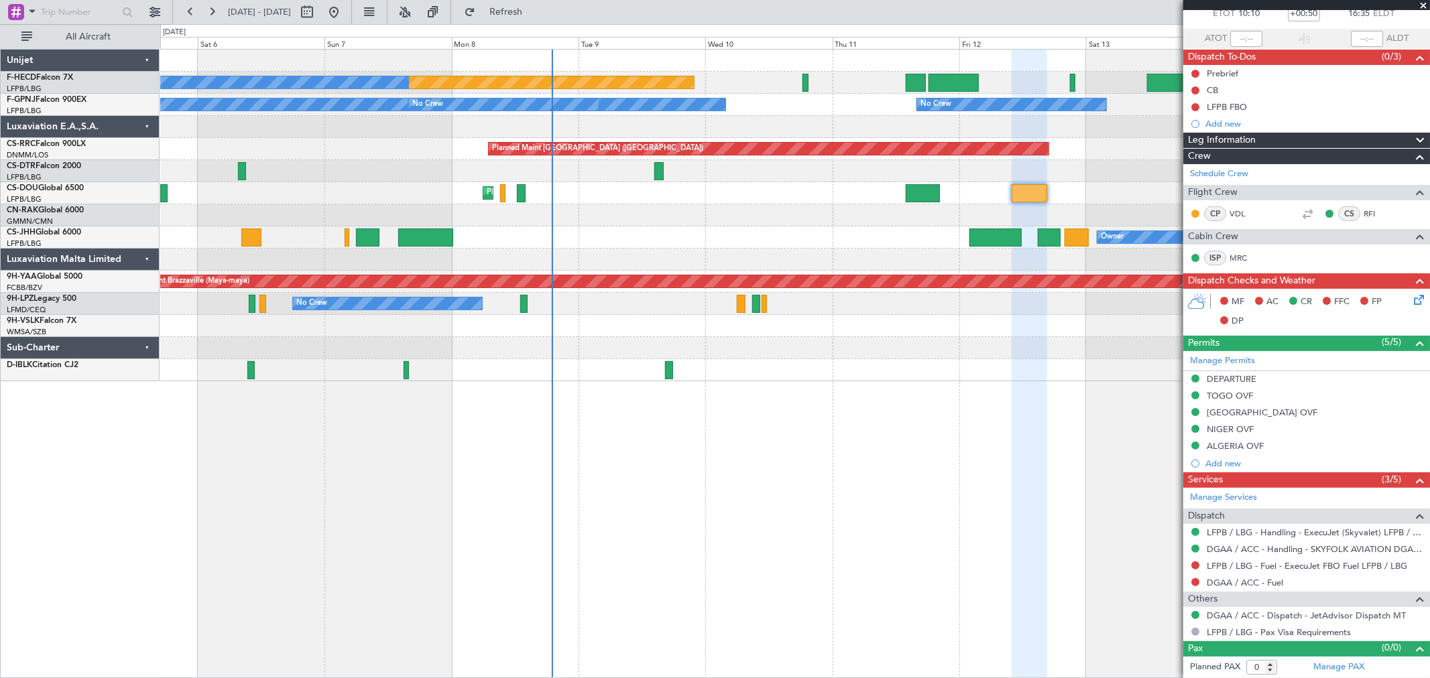
click at [1081, 298] on div "Planned Maint [GEOGRAPHIC_DATA] ([GEOGRAPHIC_DATA]) No Crew No Crew No Crew No …" at bounding box center [794, 216] width 1269 height 332
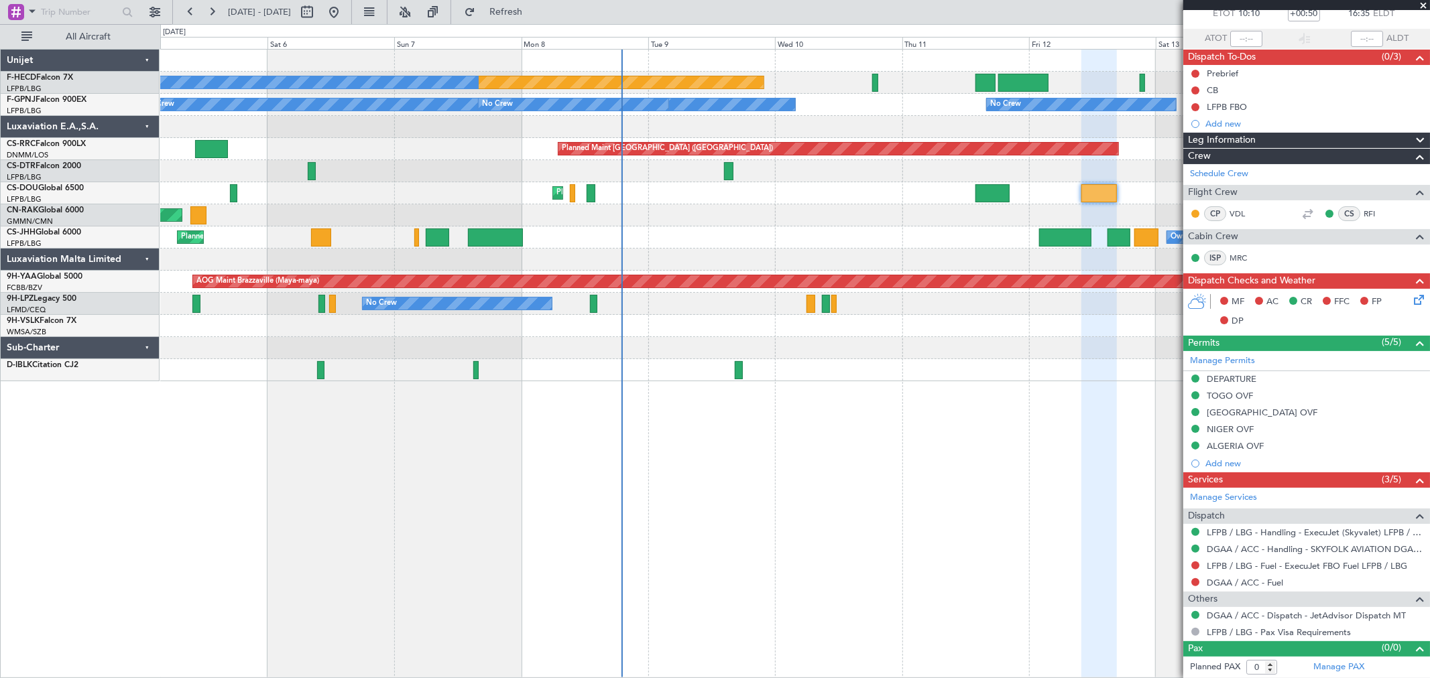
click at [922, 264] on div at bounding box center [794, 260] width 1269 height 22
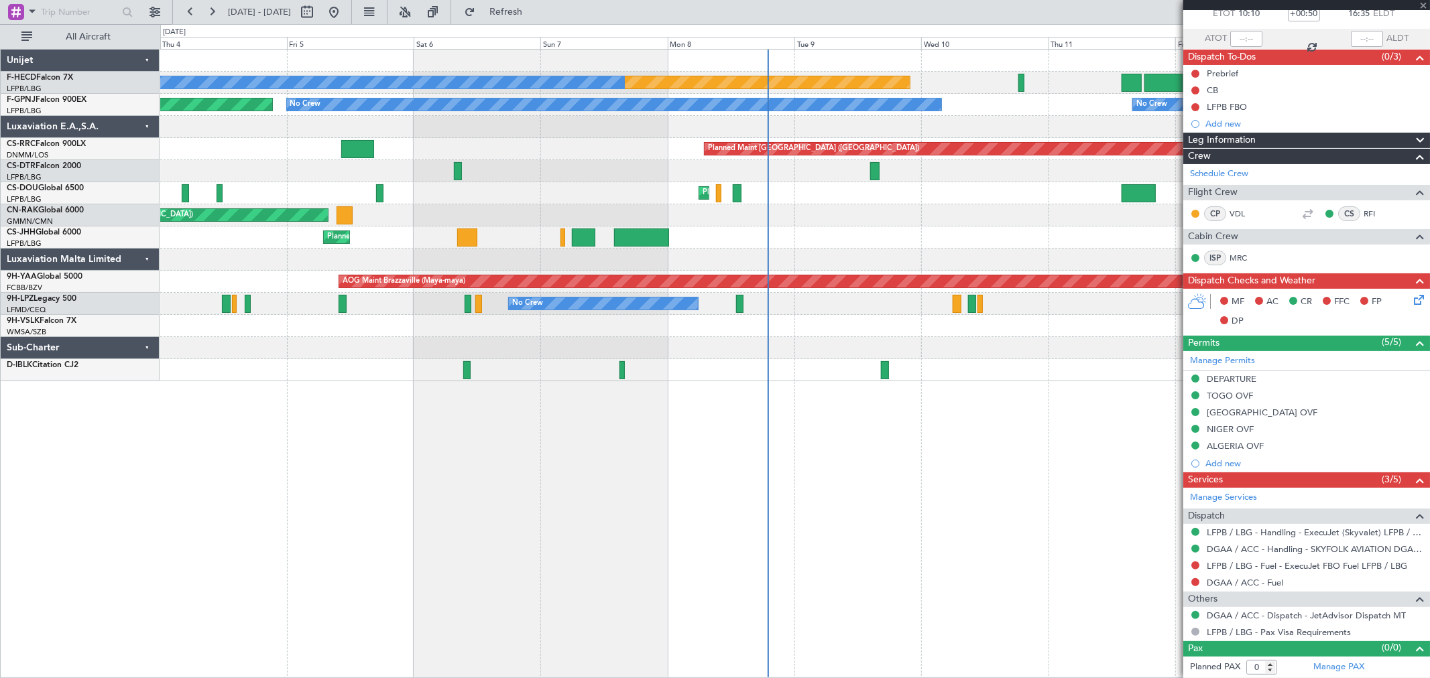
type input "+00:15"
type input "9"
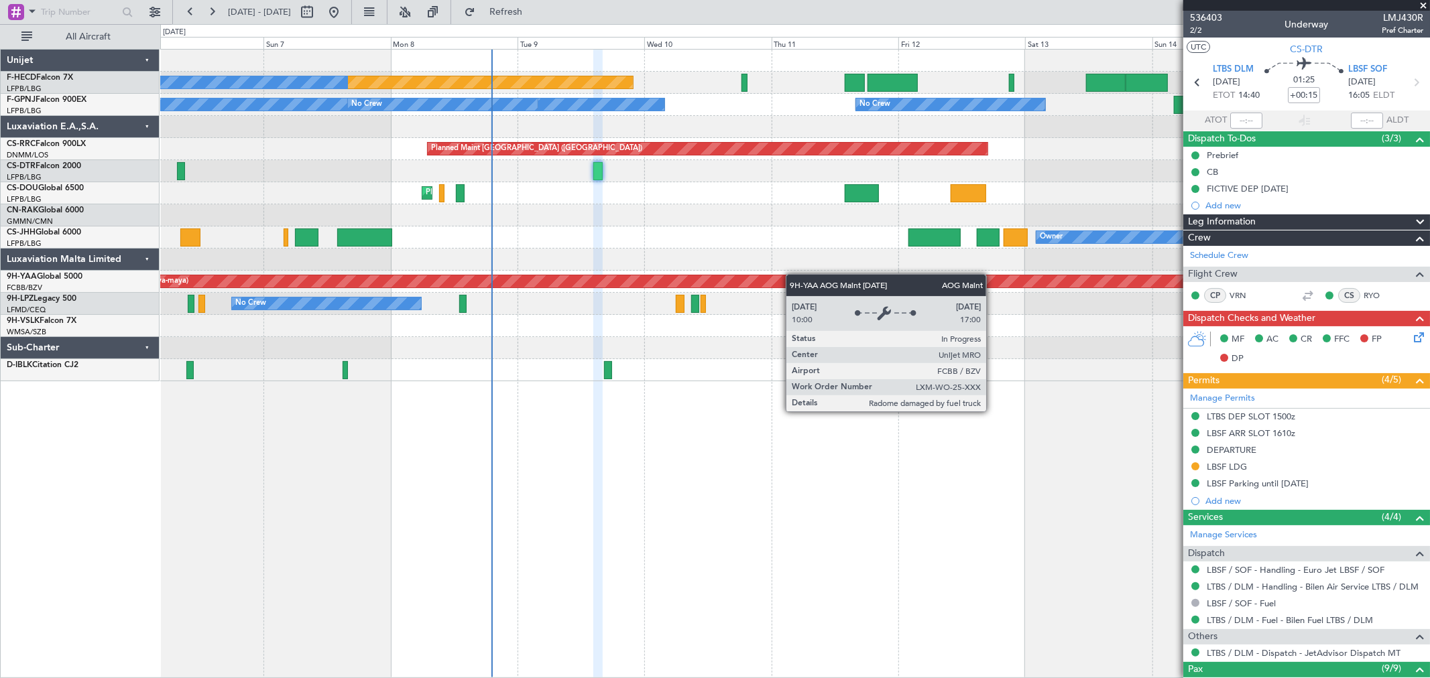
click at [585, 296] on div "Planned Maint [GEOGRAPHIC_DATA] ([GEOGRAPHIC_DATA]) No Crew No Crew No Crew No …" at bounding box center [794, 216] width 1269 height 332
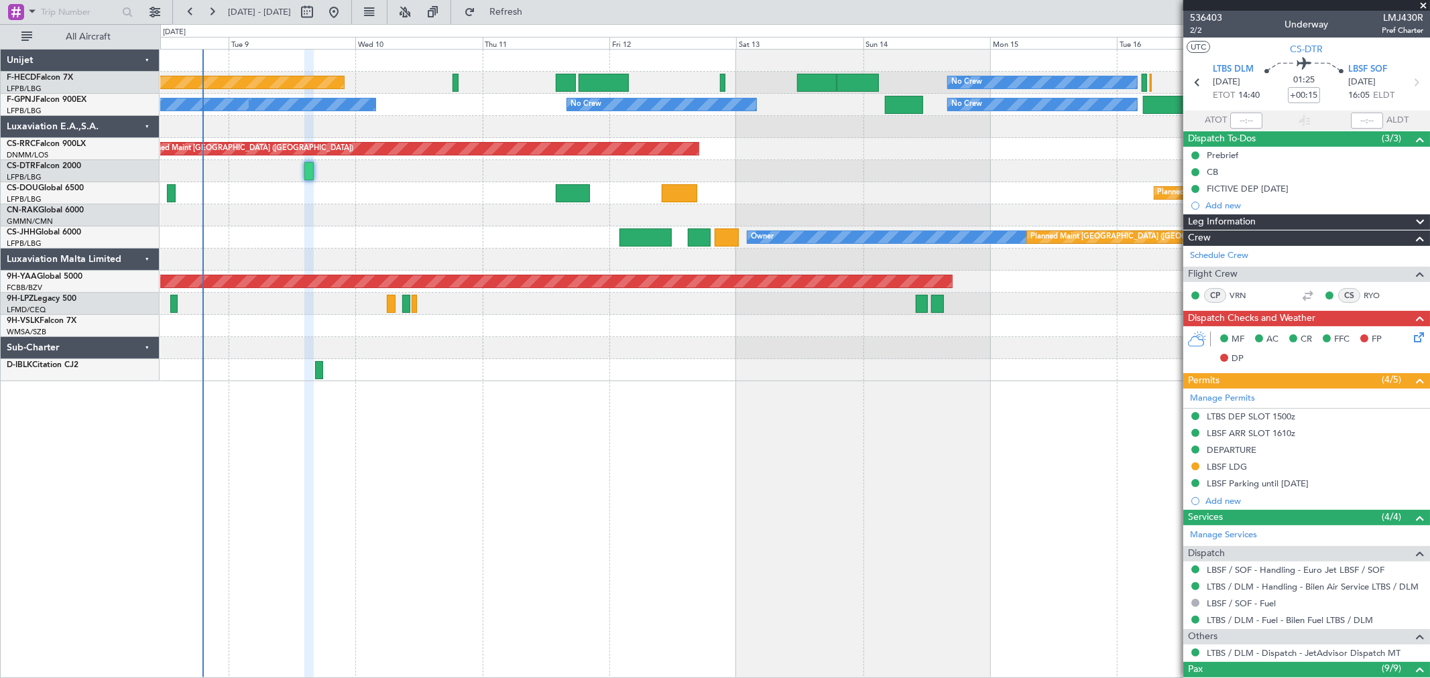
click at [544, 361] on div "Planned Maint [GEOGRAPHIC_DATA] ([GEOGRAPHIC_DATA]) No Crew No Crew No Crew No …" at bounding box center [794, 216] width 1269 height 332
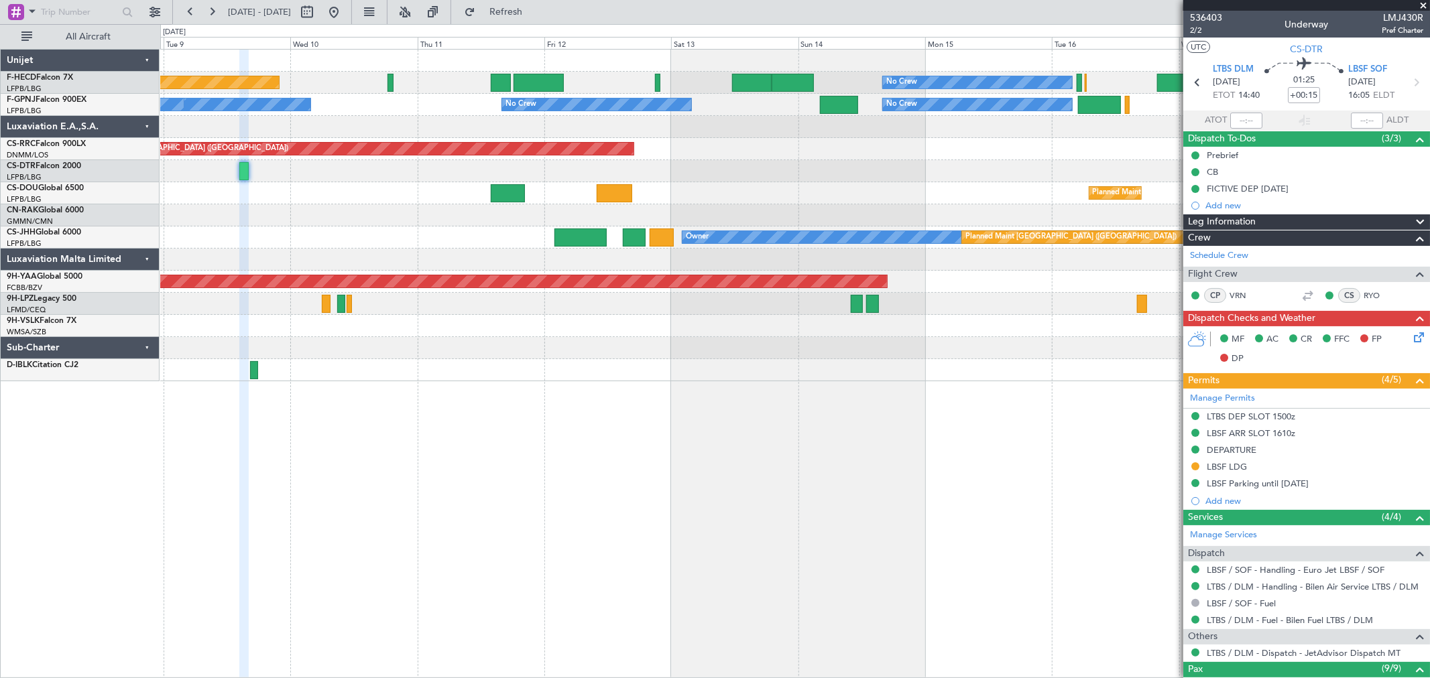
click at [493, 331] on div at bounding box center [794, 326] width 1269 height 22
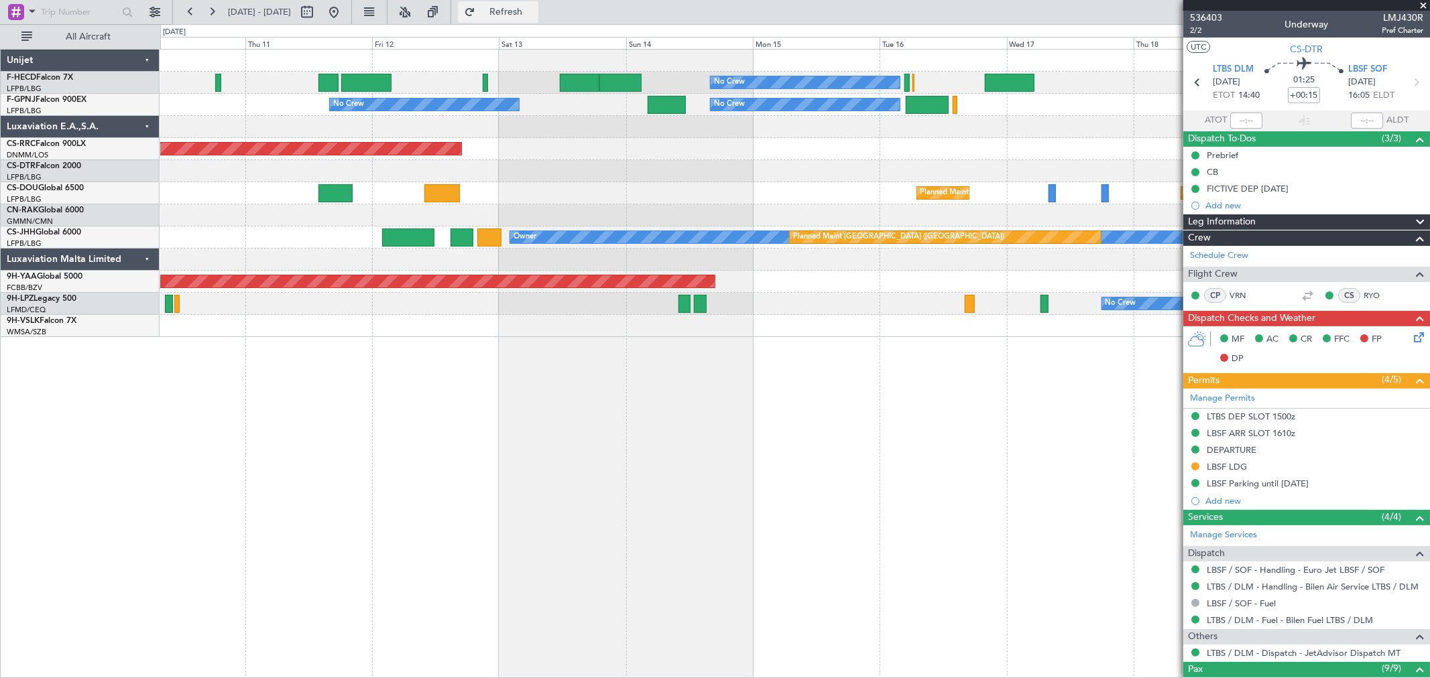
click at [534, 14] on span "Refresh" at bounding box center [506, 11] width 56 height 9
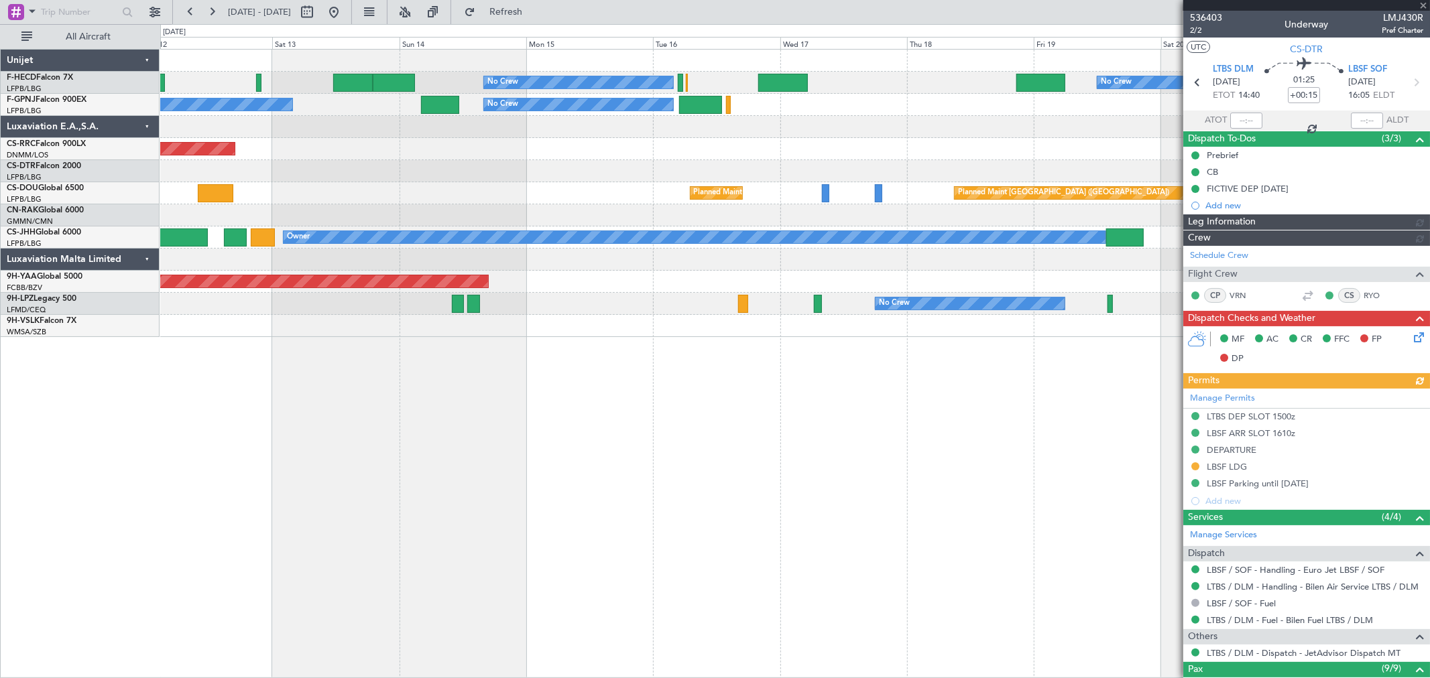
click at [568, 322] on div "No Crew No Crew Planned Maint [GEOGRAPHIC_DATA] ([GEOGRAPHIC_DATA]) No Crew No …" at bounding box center [794, 194] width 1269 height 288
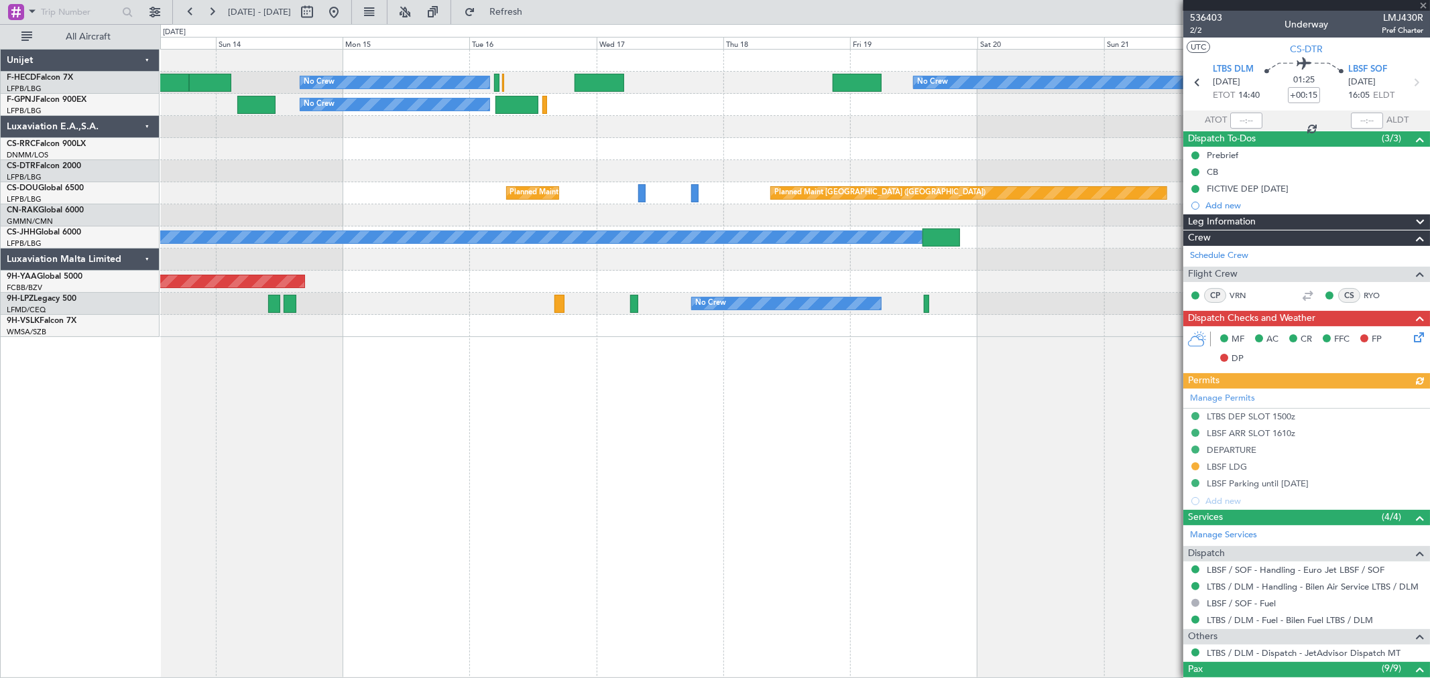
click at [552, 328] on div at bounding box center [794, 326] width 1269 height 22
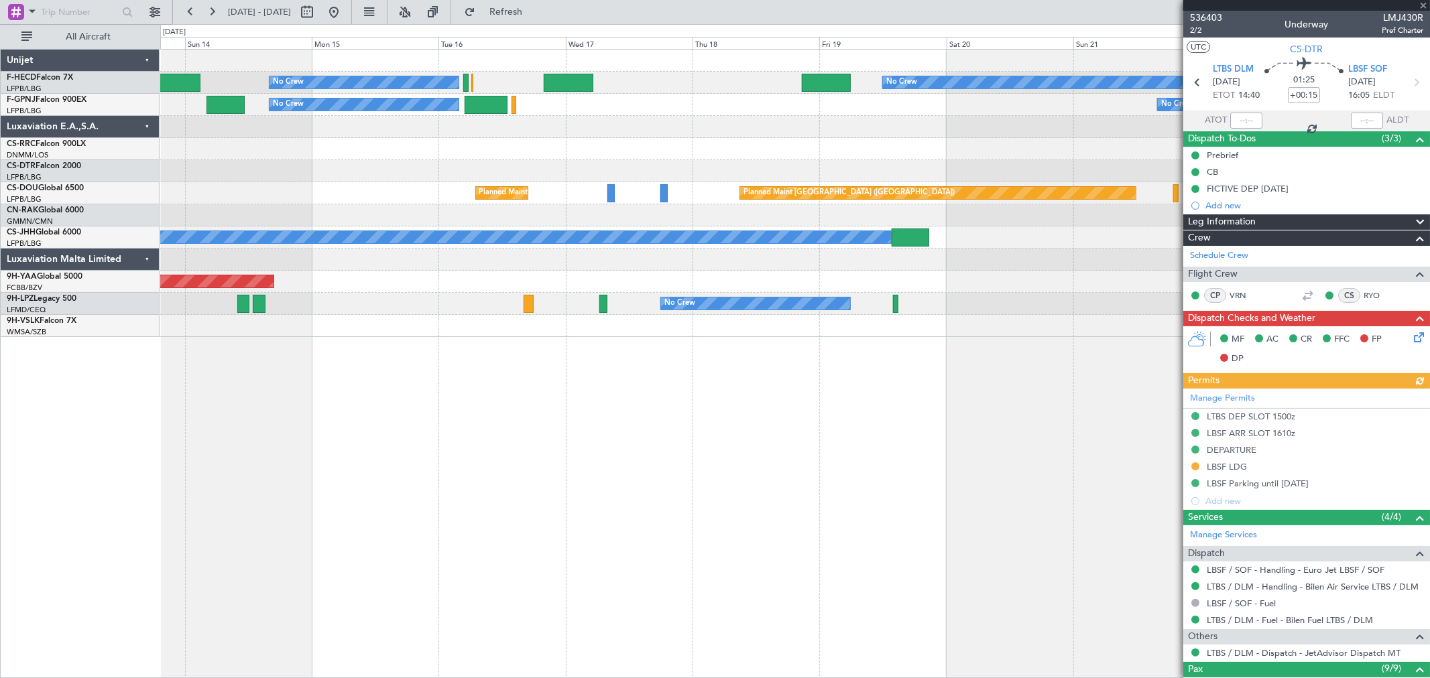
click at [349, 324] on div "No Crew No Crew No Crew No Crew No Crew No Crew Planned Maint [GEOGRAPHIC_DATA]…" at bounding box center [794, 194] width 1269 height 288
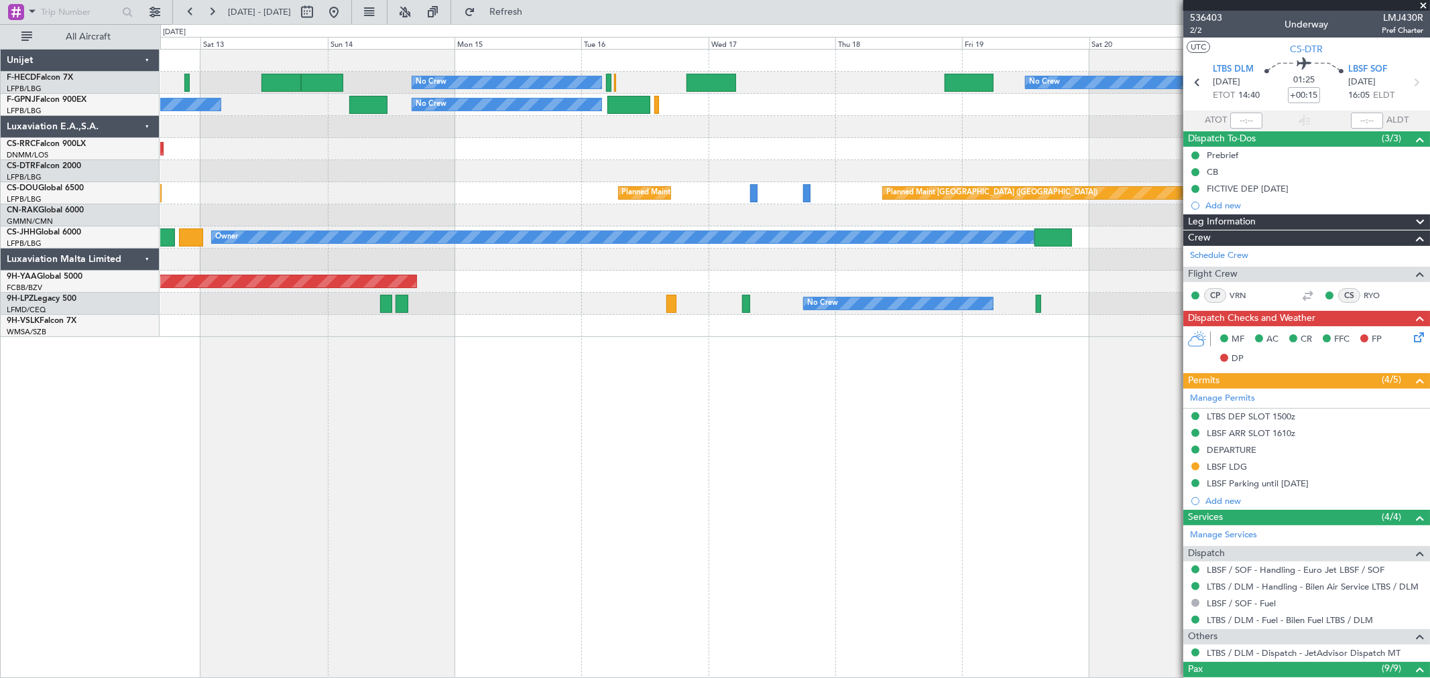
click at [806, 135] on div at bounding box center [794, 127] width 1269 height 22
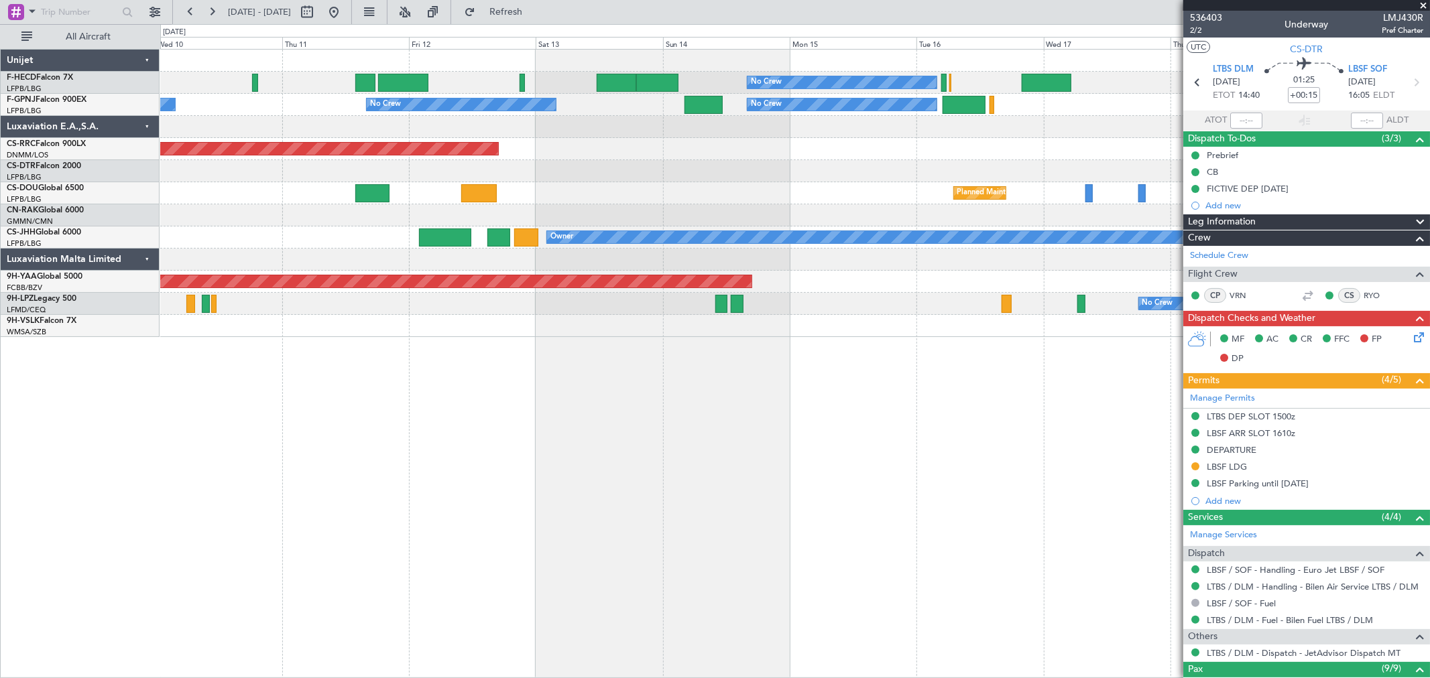
click at [560, 145] on div "No Crew No Crew Planned Maint [GEOGRAPHIC_DATA] ([GEOGRAPHIC_DATA]) No Crew No …" at bounding box center [794, 194] width 1269 height 288
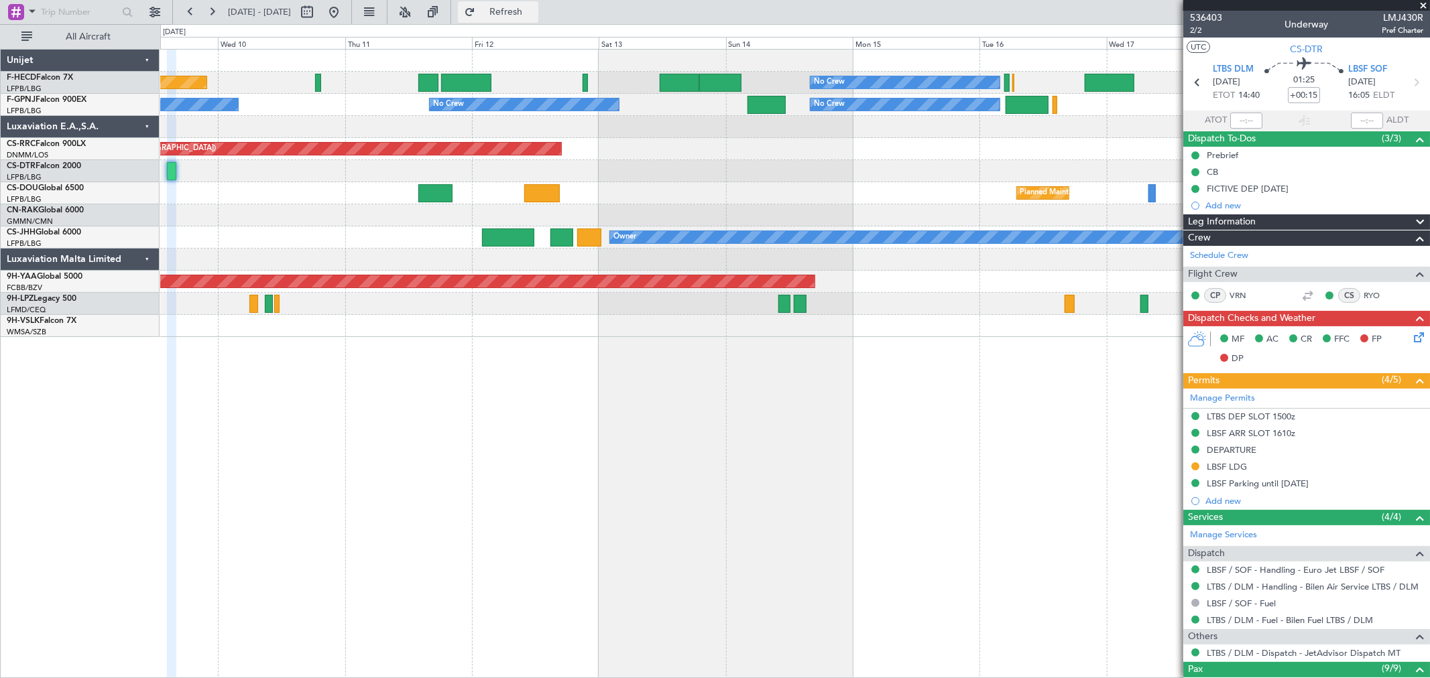
click at [521, 11] on span "Refresh" at bounding box center [506, 11] width 56 height 9
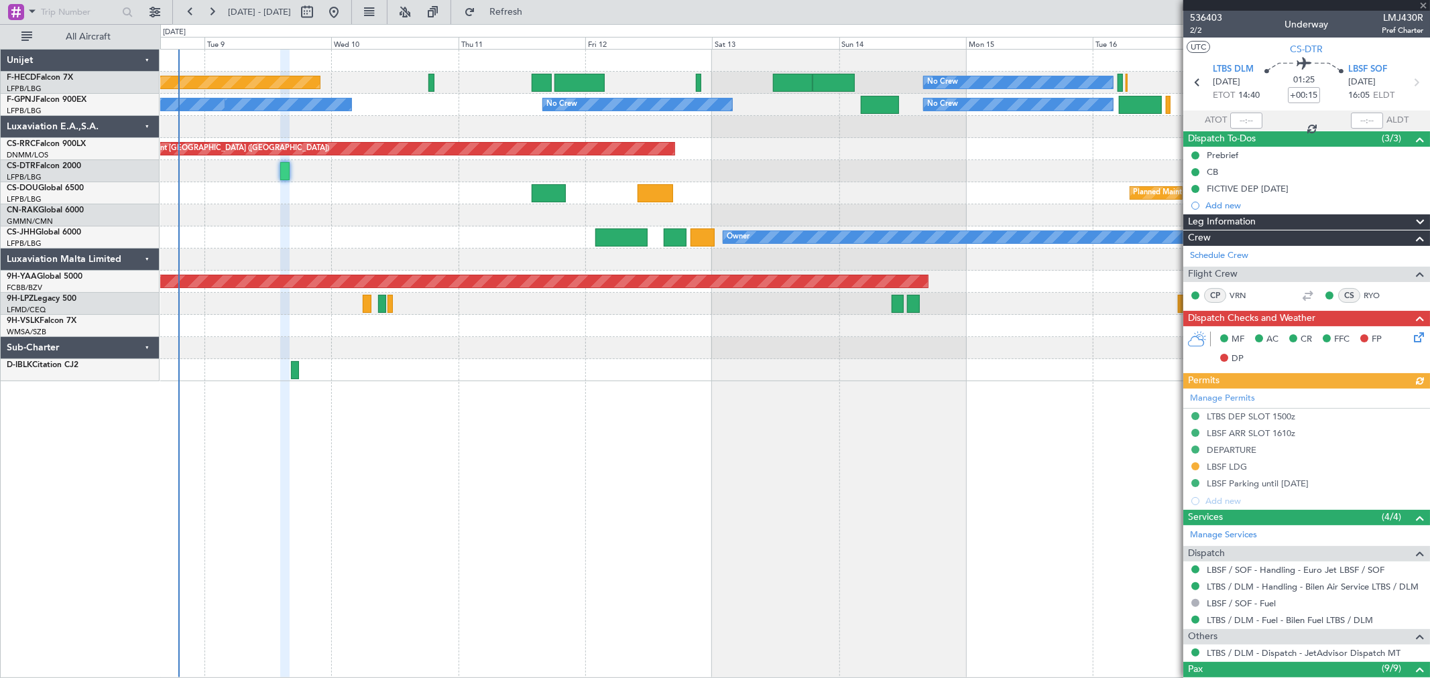
click at [615, 218] on div "No Crew Planned Maint [GEOGRAPHIC_DATA] ([GEOGRAPHIC_DATA]) No Crew No Crew No …" at bounding box center [794, 216] width 1269 height 332
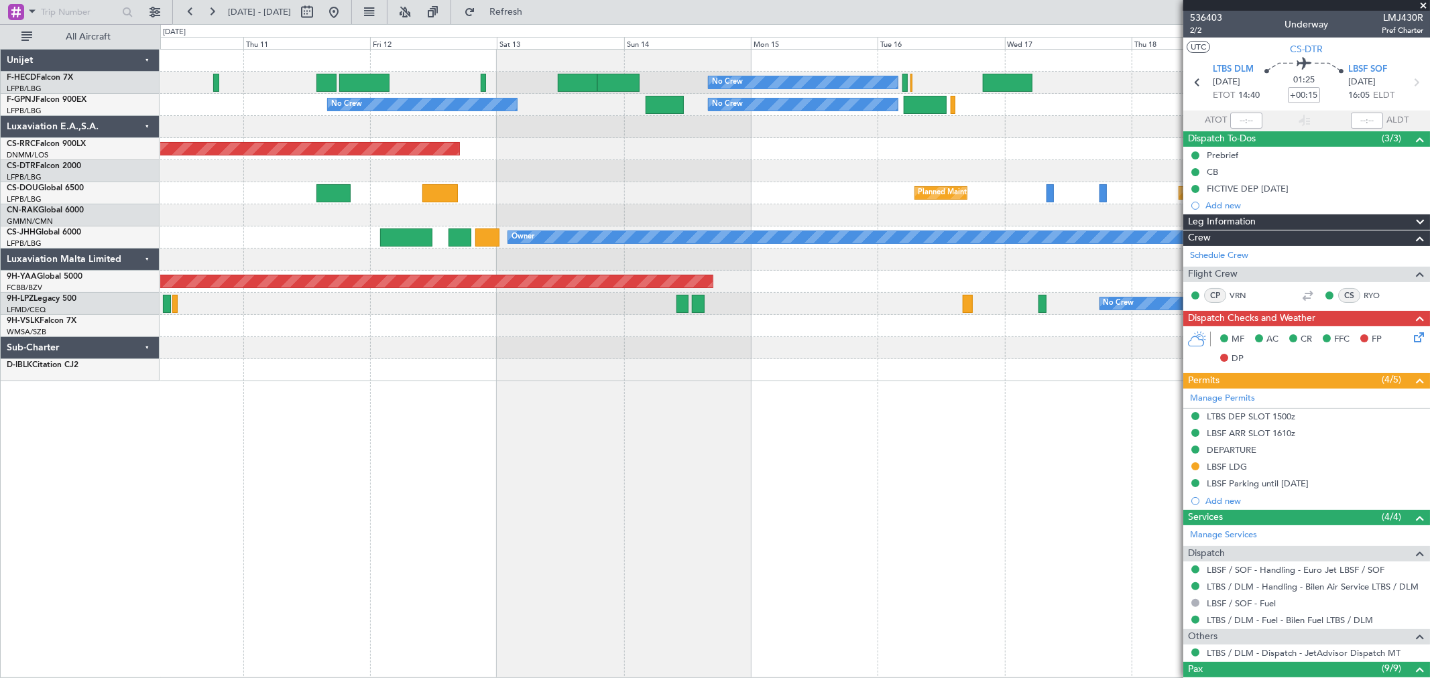
click at [461, 412] on div "No Crew No Crew Planned Maint [GEOGRAPHIC_DATA] ([GEOGRAPHIC_DATA]) No Crew No …" at bounding box center [794, 363] width 1269 height 629
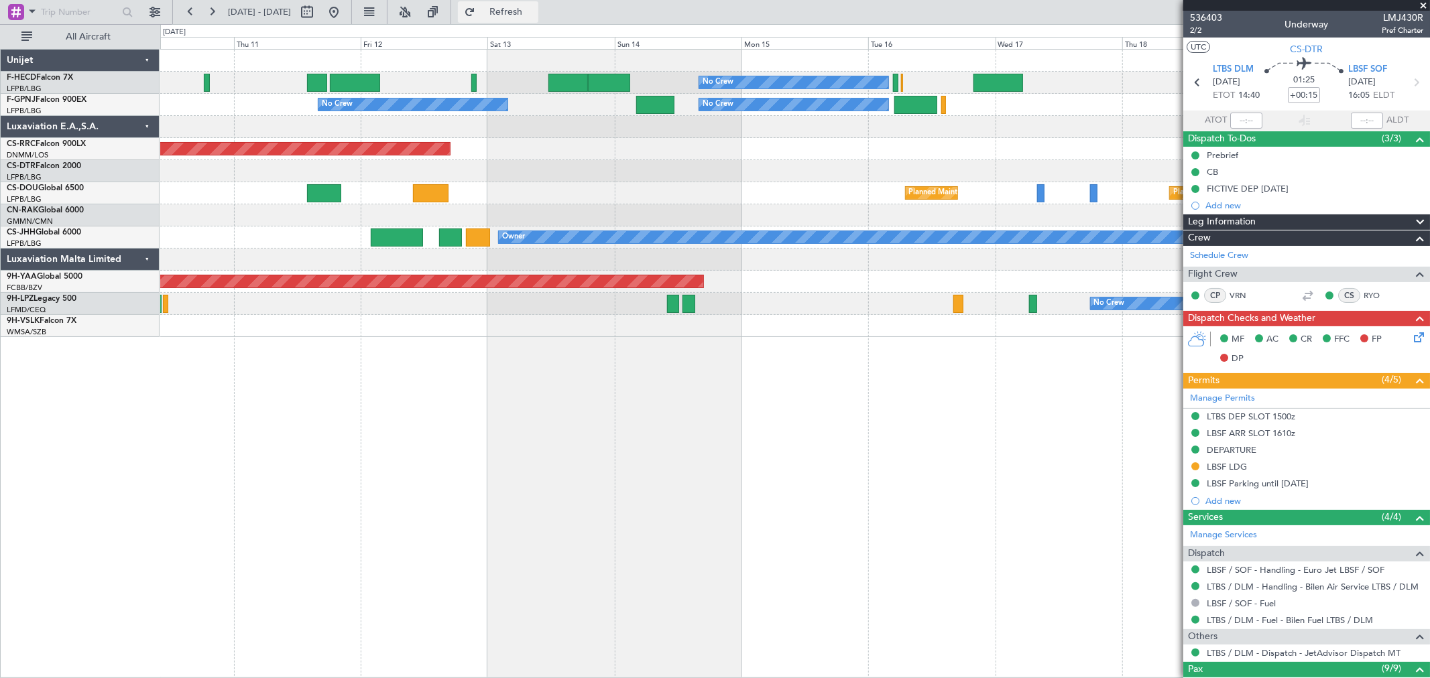
click at [534, 11] on span "Refresh" at bounding box center [506, 11] width 56 height 9
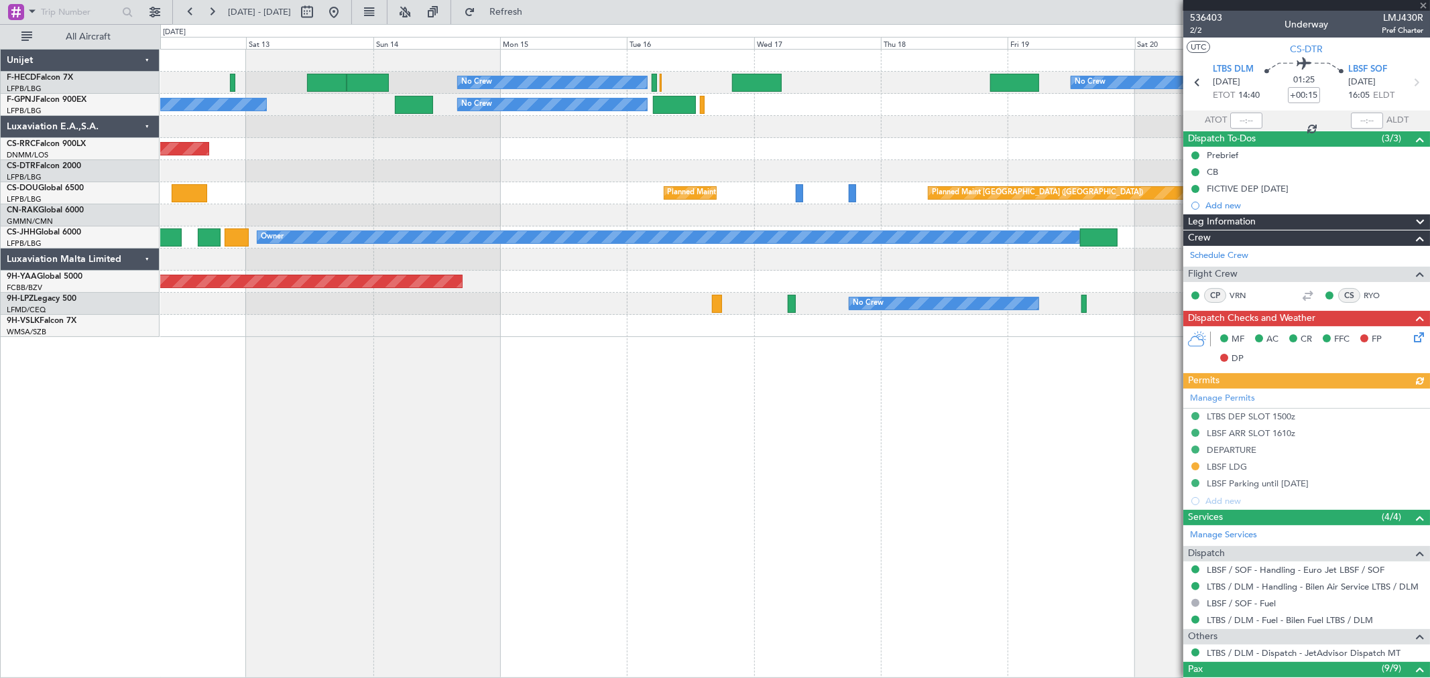
click at [208, 374] on div "No Crew No Crew No Crew Planned Maint [GEOGRAPHIC_DATA] ([GEOGRAPHIC_DATA]) No …" at bounding box center [794, 363] width 1269 height 629
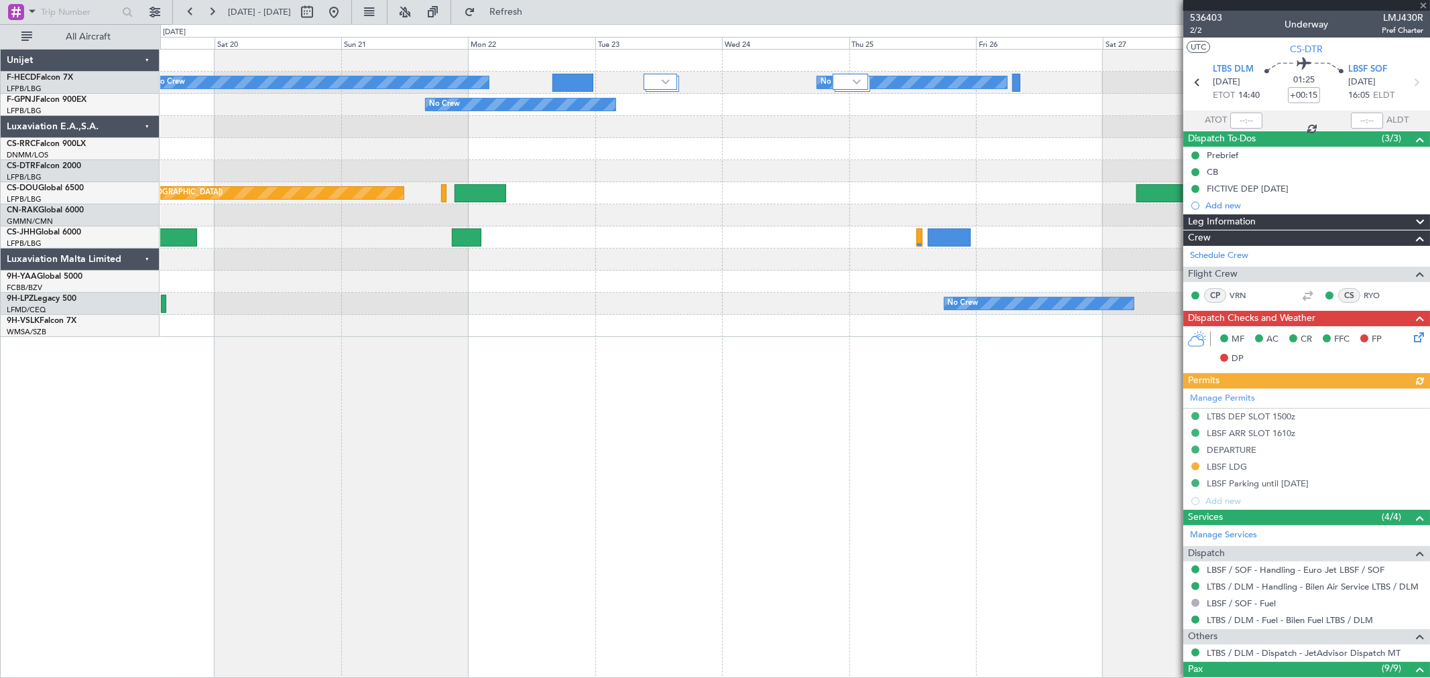
click at [253, 345] on div "No Crew No Crew No Crew Planned Maint [GEOGRAPHIC_DATA] ([GEOGRAPHIC_DATA]) Pla…" at bounding box center [794, 363] width 1269 height 629
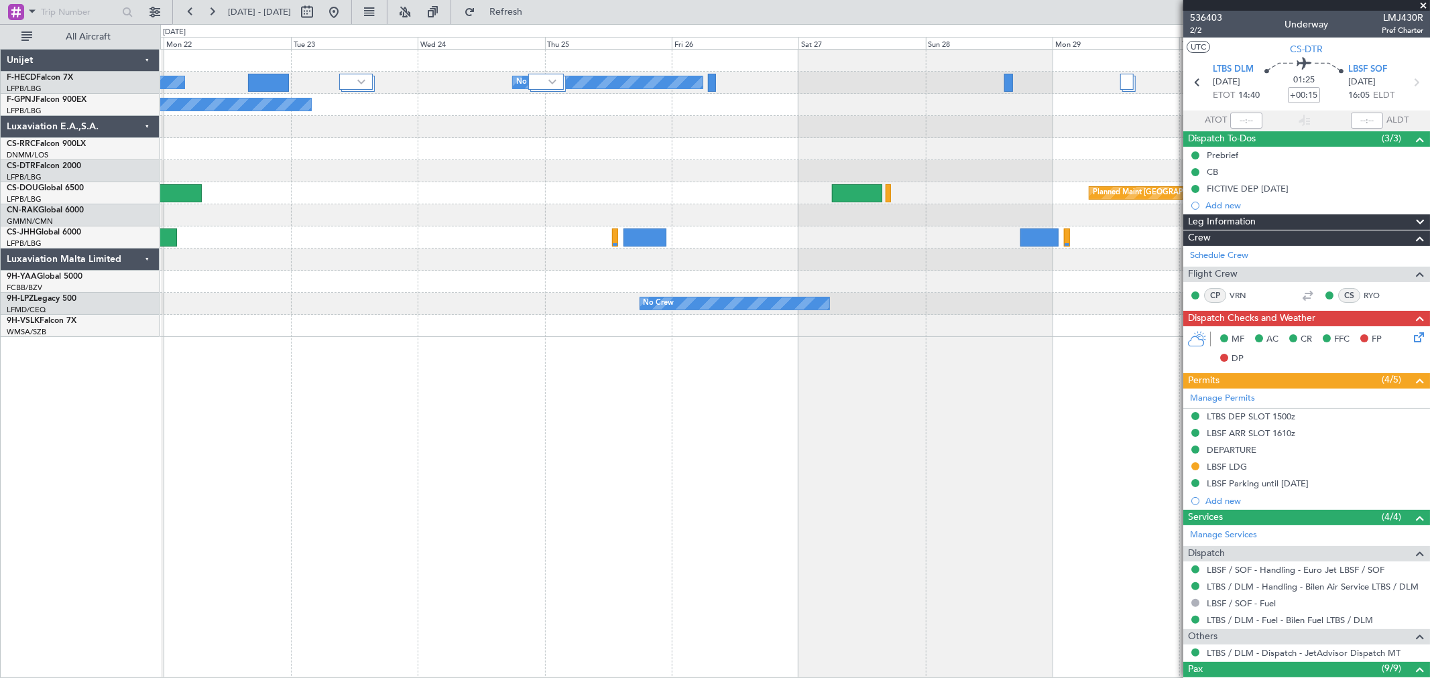
click at [340, 338] on div "No Crew No Crew No Crew Planned Maint [GEOGRAPHIC_DATA] ([GEOGRAPHIC_DATA]) Pla…" at bounding box center [794, 363] width 1269 height 629
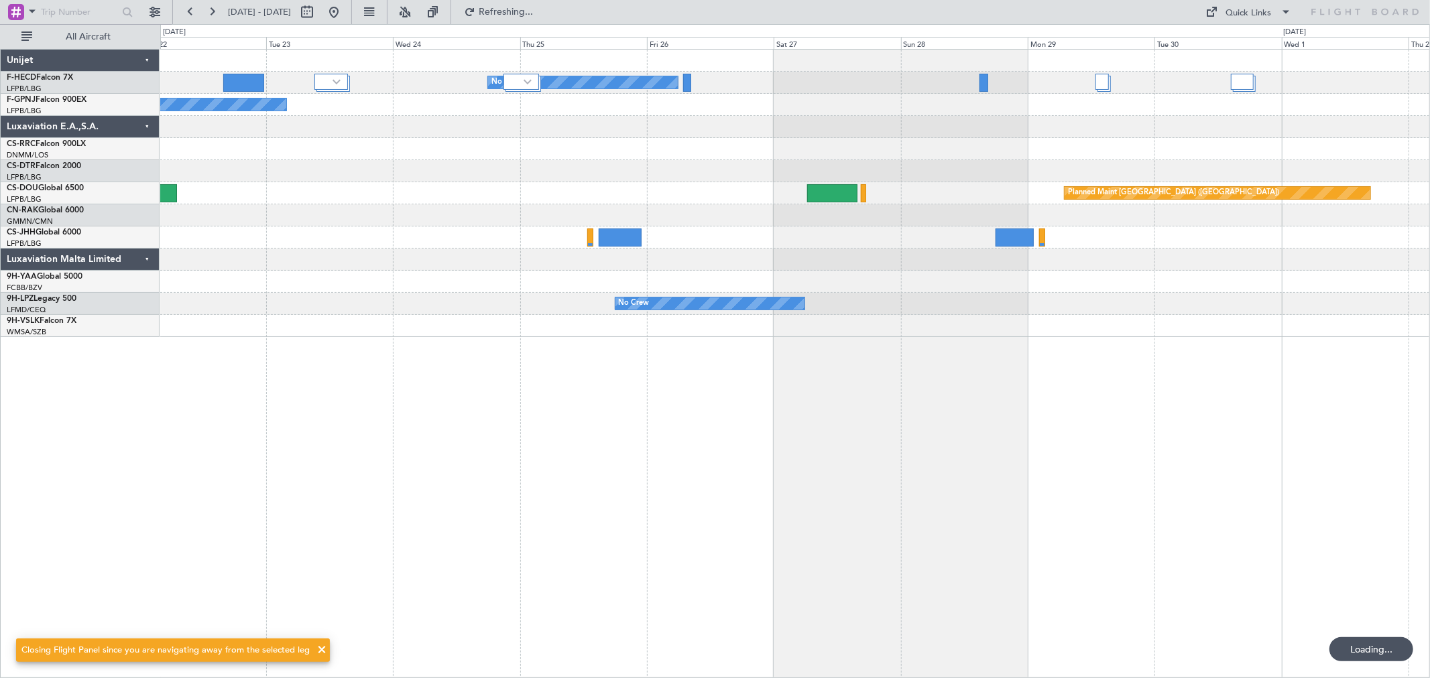
click at [700, 310] on div "No Crew No Crew No Crew Planned Maint [GEOGRAPHIC_DATA] ([GEOGRAPHIC_DATA]) Pla…" at bounding box center [794, 194] width 1269 height 288
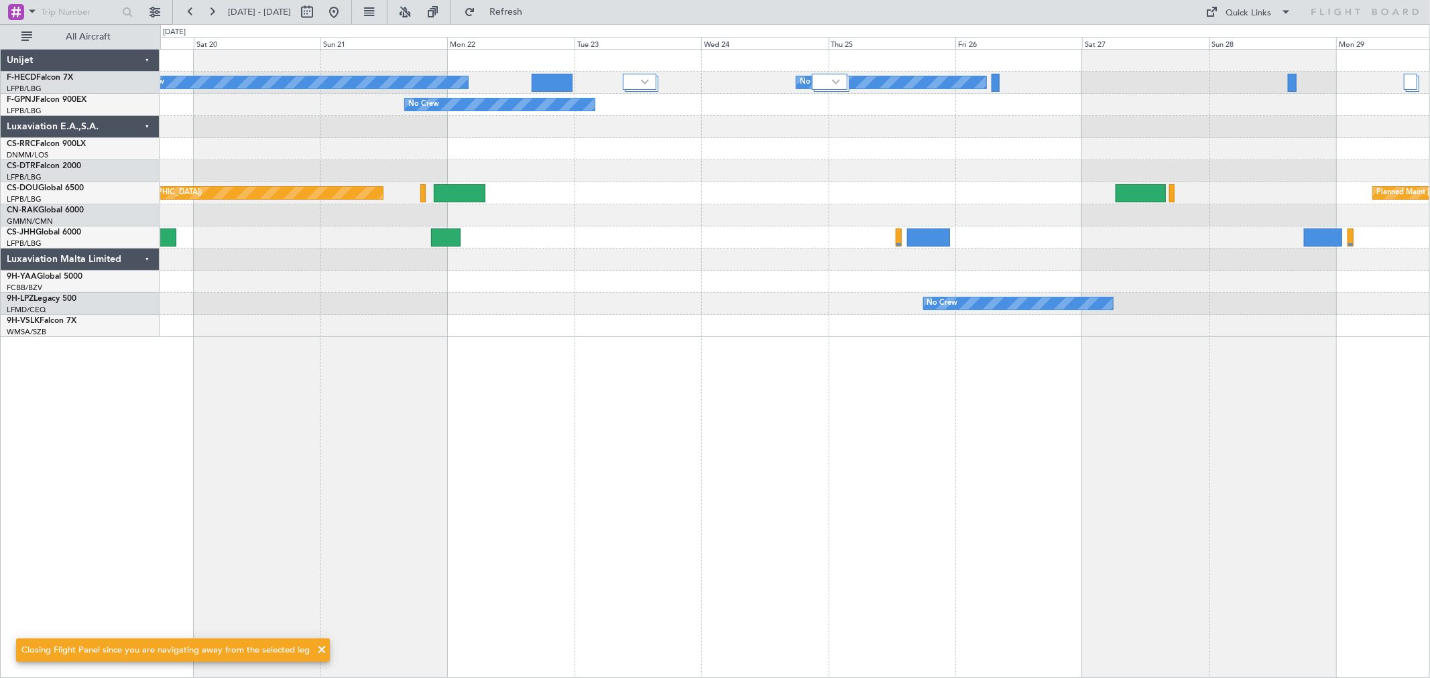
click at [816, 307] on div "No Crew No Crew No Crew Planned Maint [GEOGRAPHIC_DATA] ([GEOGRAPHIC_DATA]) Pla…" at bounding box center [794, 194] width 1269 height 288
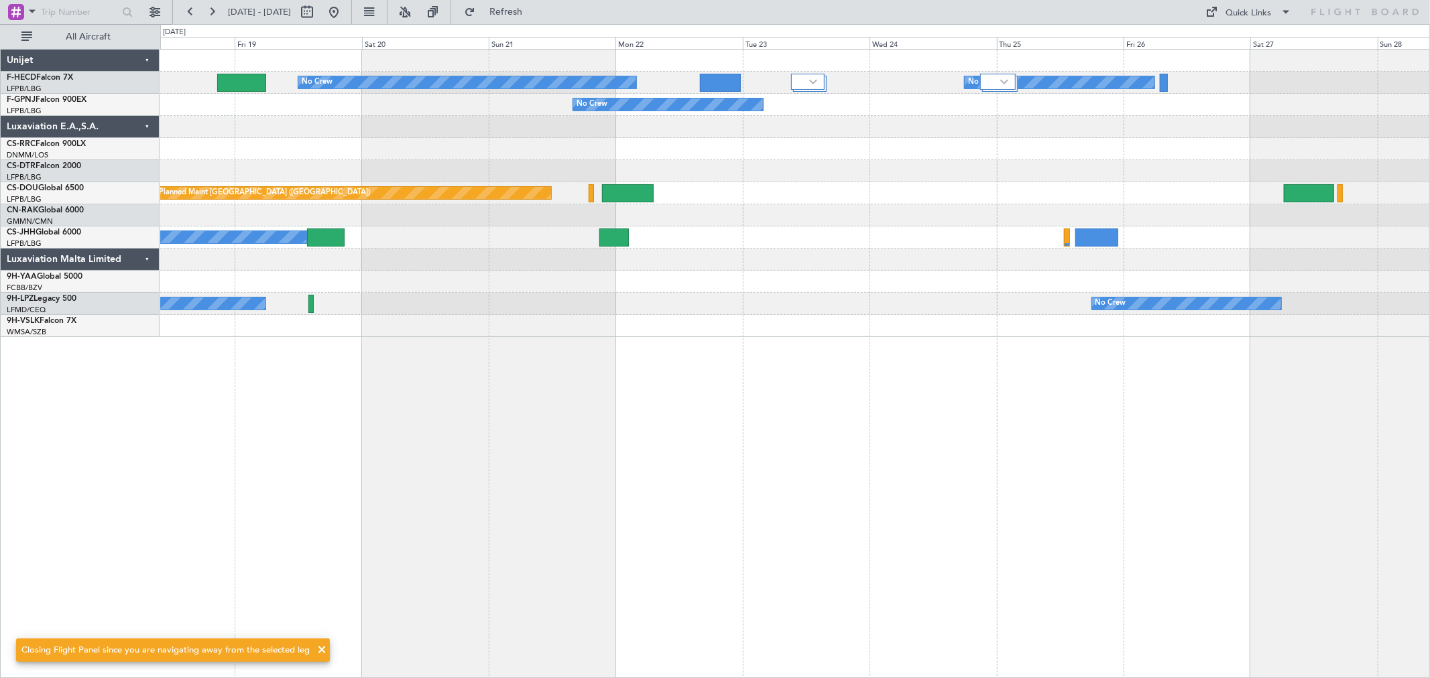
click at [1057, 322] on div "No Crew No Crew No Crew No Crew No Crew Planned Maint [GEOGRAPHIC_DATA] ([GEOGR…" at bounding box center [794, 363] width 1269 height 629
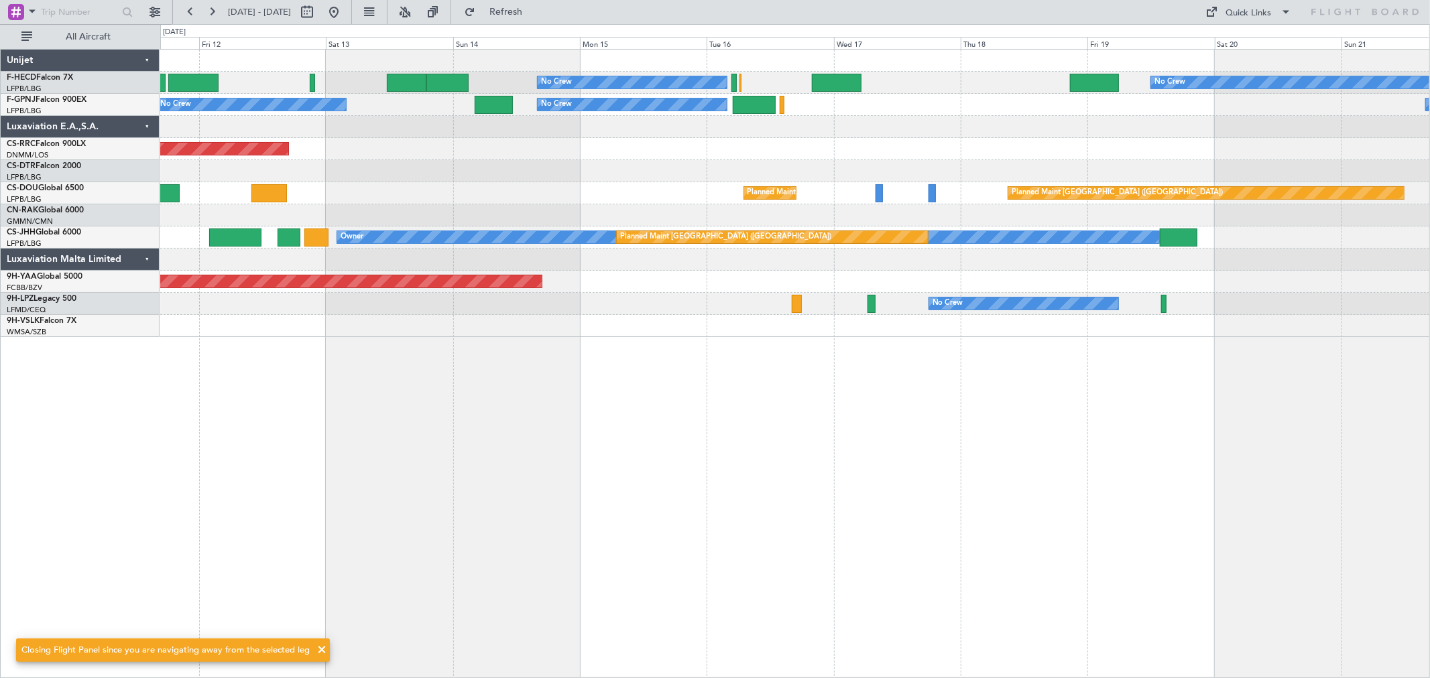
click at [847, 340] on div "No Crew No Crew Planned Maint [GEOGRAPHIC_DATA] ([GEOGRAPHIC_DATA]) No Crew No …" at bounding box center [794, 363] width 1269 height 629
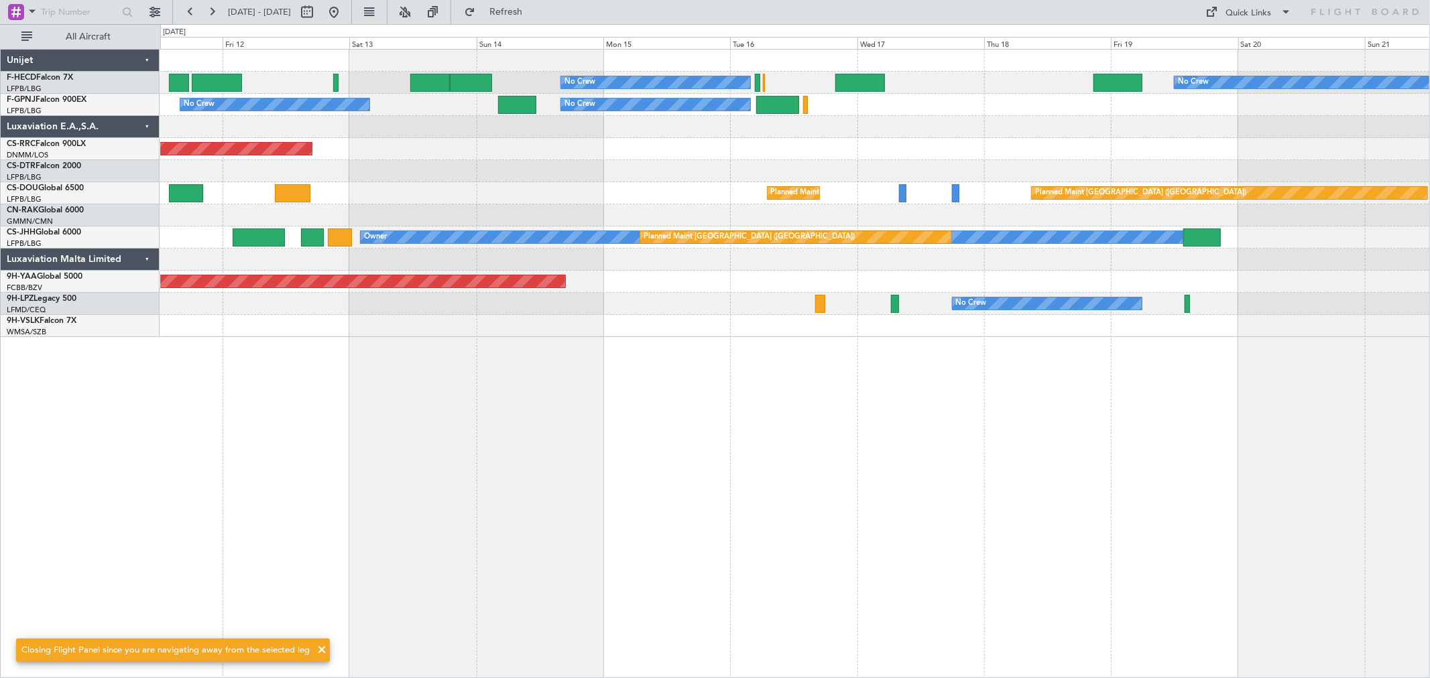
click at [762, 345] on div "No Crew No Crew Planned Maint [GEOGRAPHIC_DATA] ([GEOGRAPHIC_DATA]) No Crew No …" at bounding box center [794, 363] width 1269 height 629
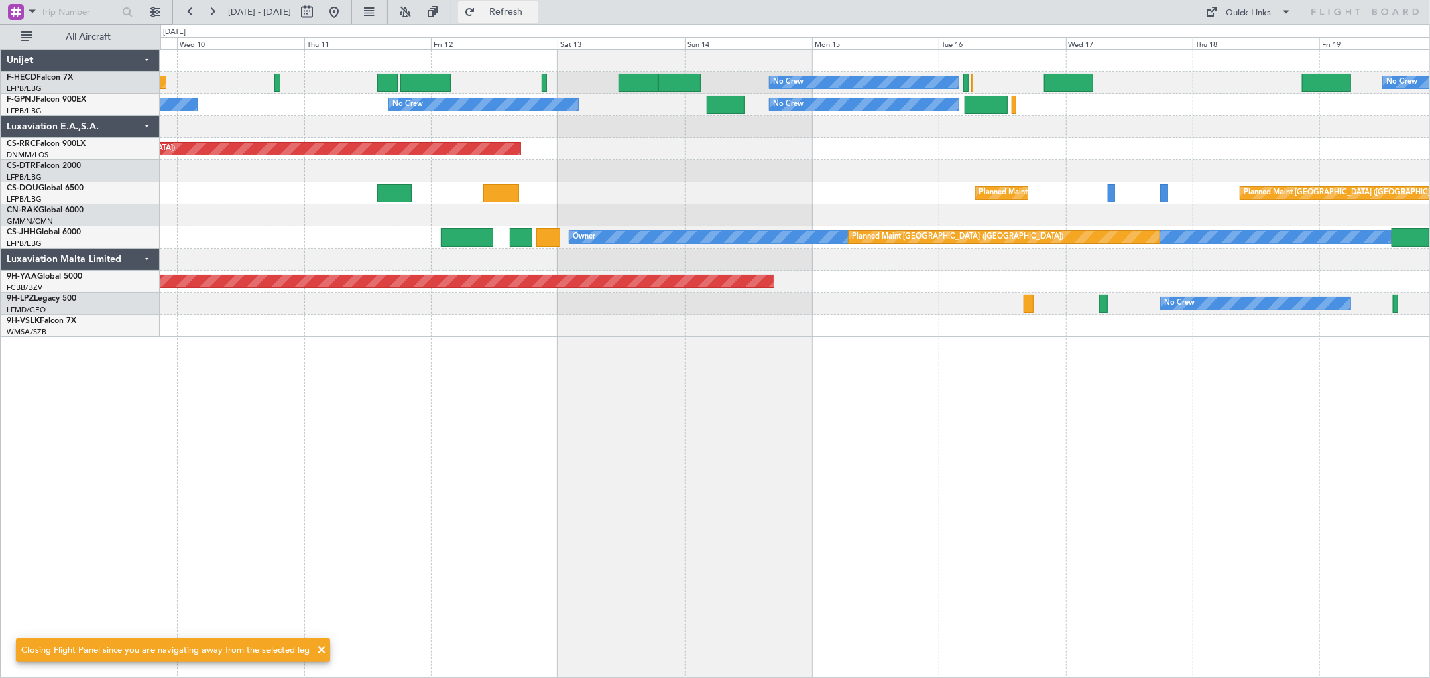
click at [534, 13] on span "Refresh" at bounding box center [506, 11] width 56 height 9
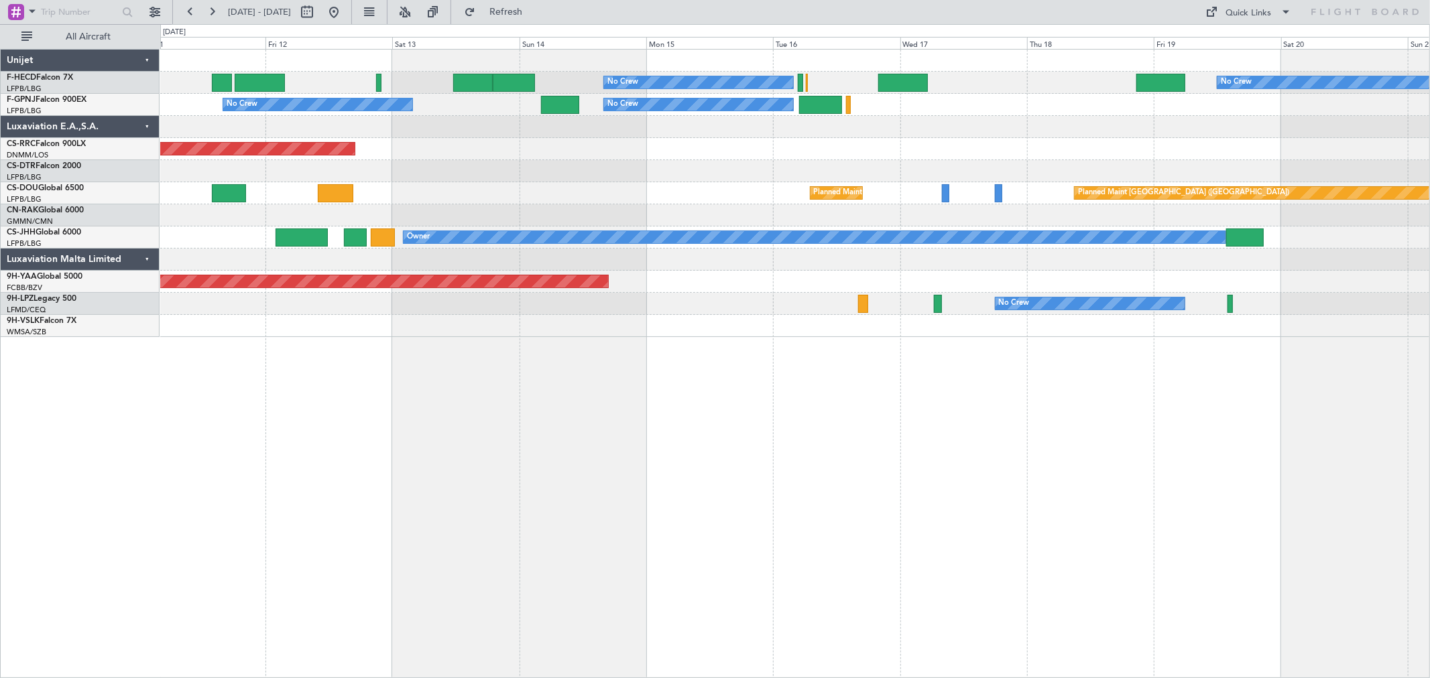
click at [381, 374] on div "No Crew No Crew Planned Maint [GEOGRAPHIC_DATA] ([GEOGRAPHIC_DATA]) No Crew No …" at bounding box center [794, 363] width 1269 height 629
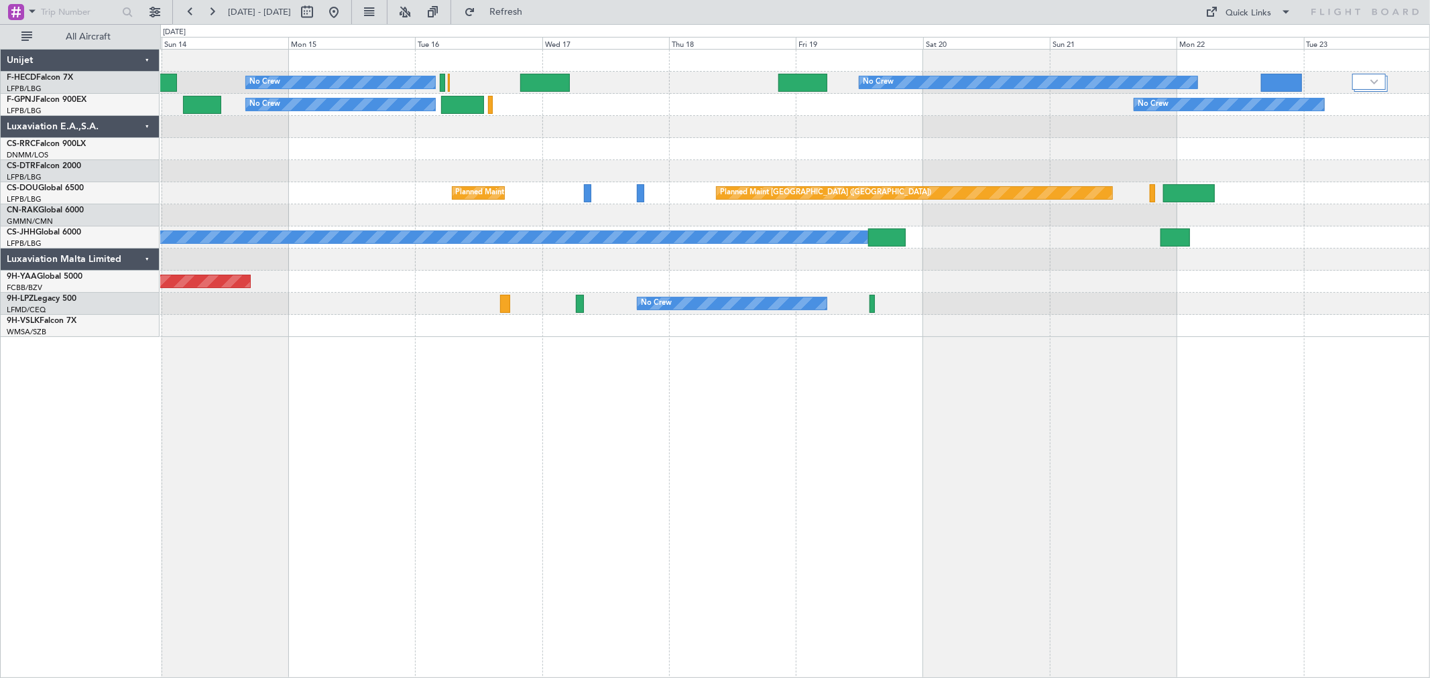
click at [487, 320] on div "No Crew No Crew No Crew No Crew No Crew No Crew Planned Maint [GEOGRAPHIC_DATA]…" at bounding box center [794, 194] width 1269 height 288
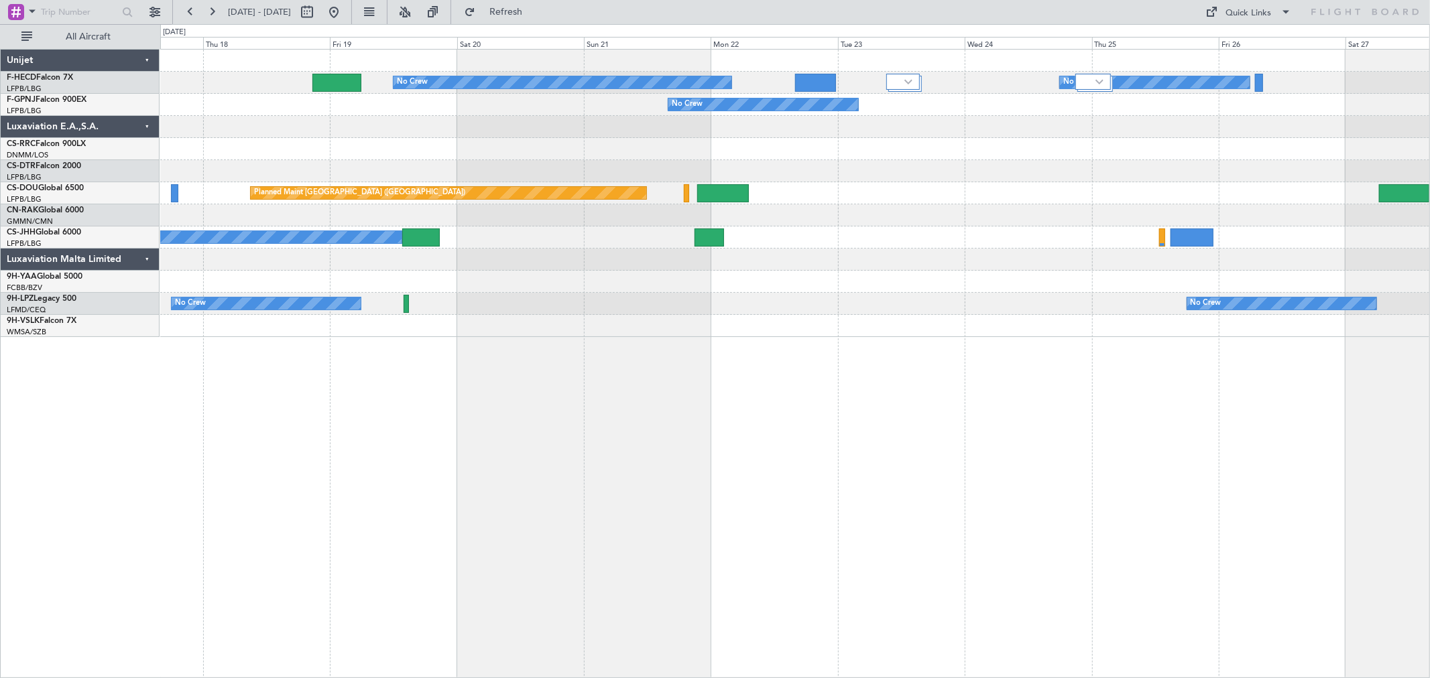
click at [541, 318] on div "No Crew No Crew No Crew No Crew No Crew Planned Maint [GEOGRAPHIC_DATA] ([GEOGR…" at bounding box center [794, 194] width 1269 height 288
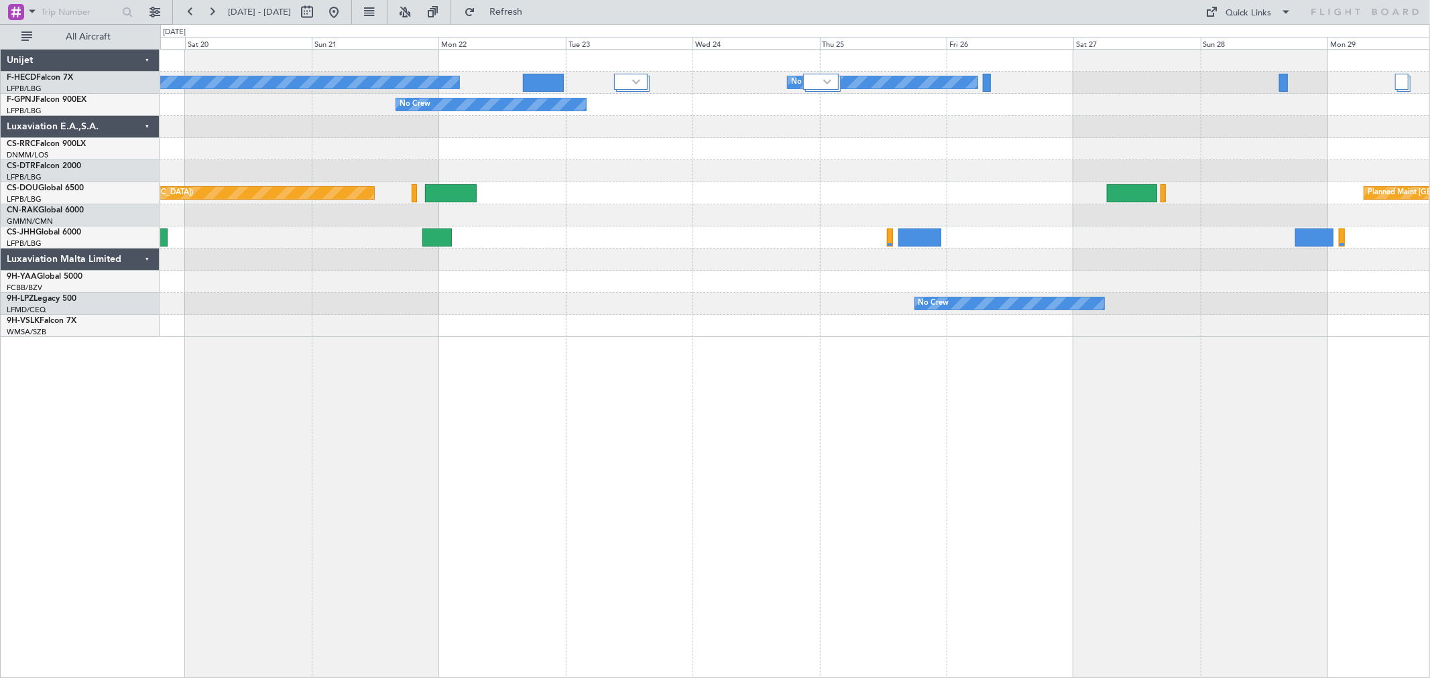
click at [731, 318] on div "No Crew No Crew No Crew Planned Maint [GEOGRAPHIC_DATA] ([GEOGRAPHIC_DATA]) Pla…" at bounding box center [794, 194] width 1269 height 288
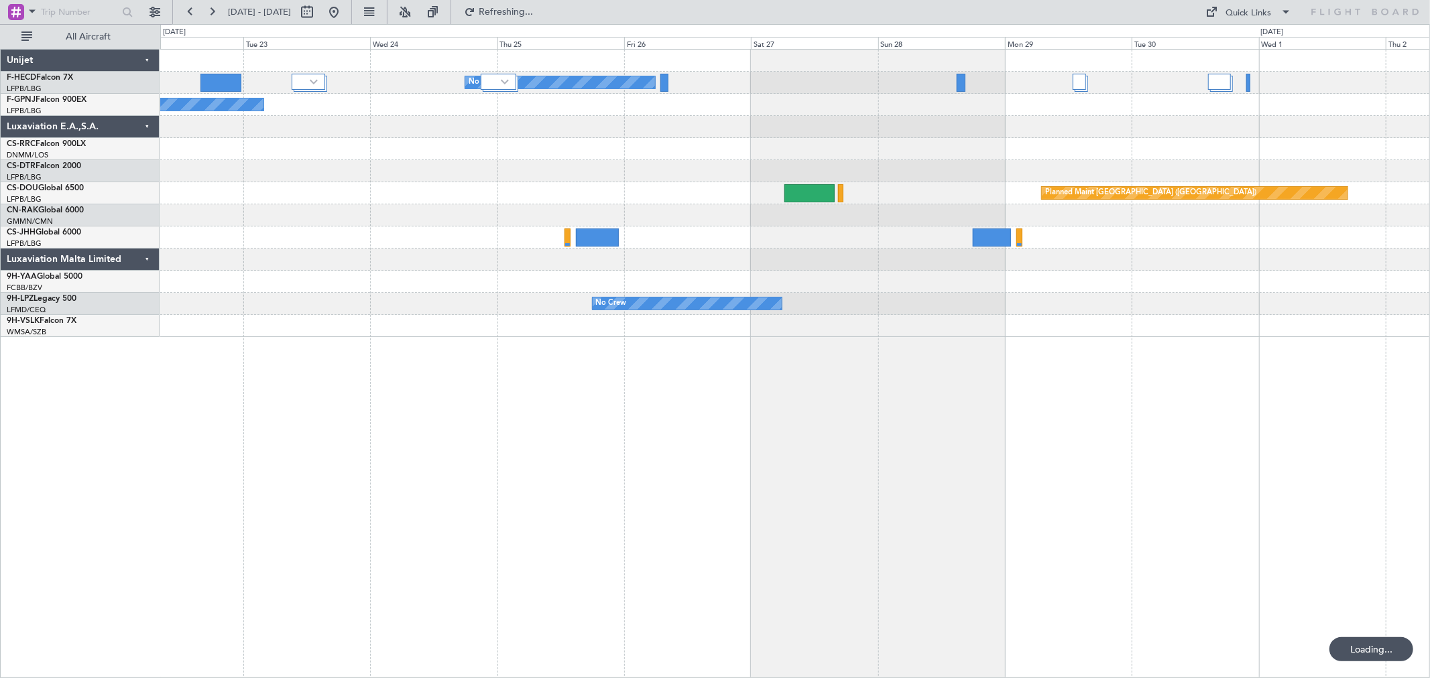
click at [755, 302] on div "No Crew No Crew No Crew No Crew Planned Maint [GEOGRAPHIC_DATA] ([GEOGRAPHIC_DA…" at bounding box center [794, 194] width 1269 height 288
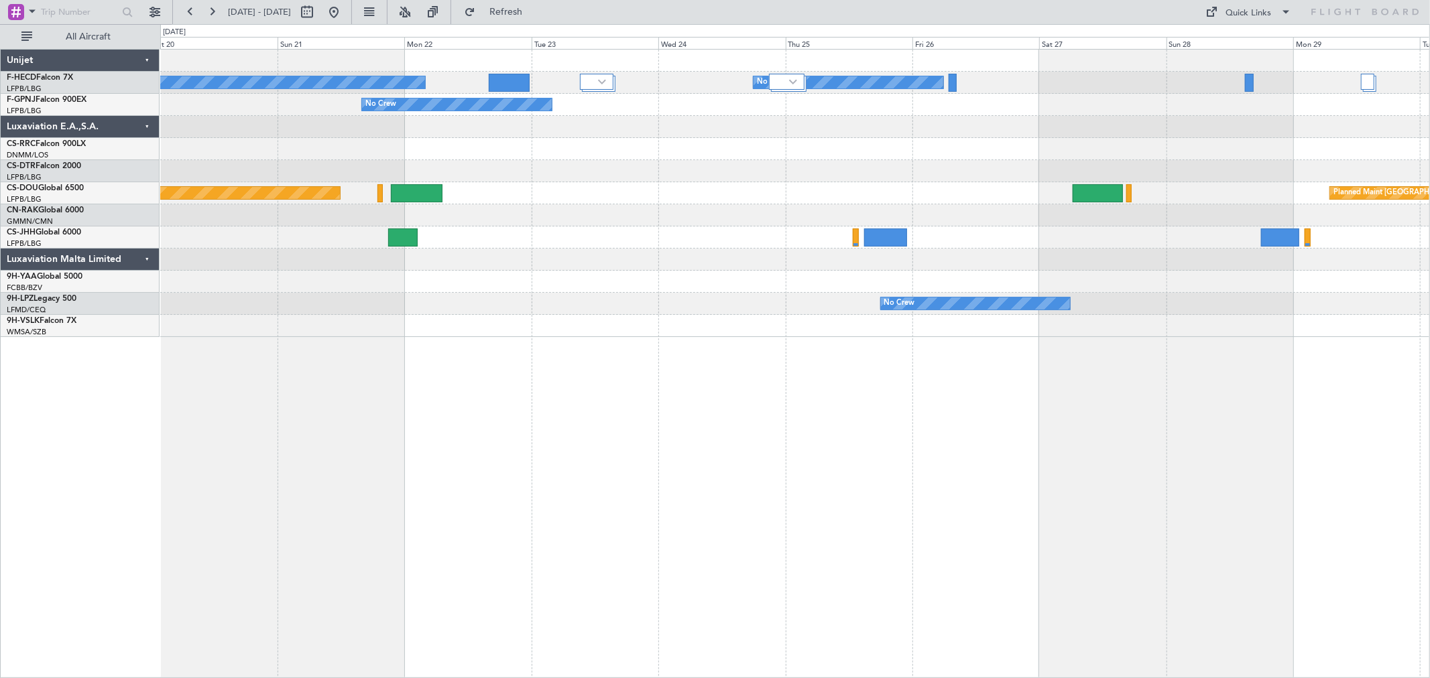
click at [655, 311] on div "No Crew No Crew" at bounding box center [794, 304] width 1269 height 22
click at [534, 13] on span "Refresh" at bounding box center [506, 11] width 56 height 9
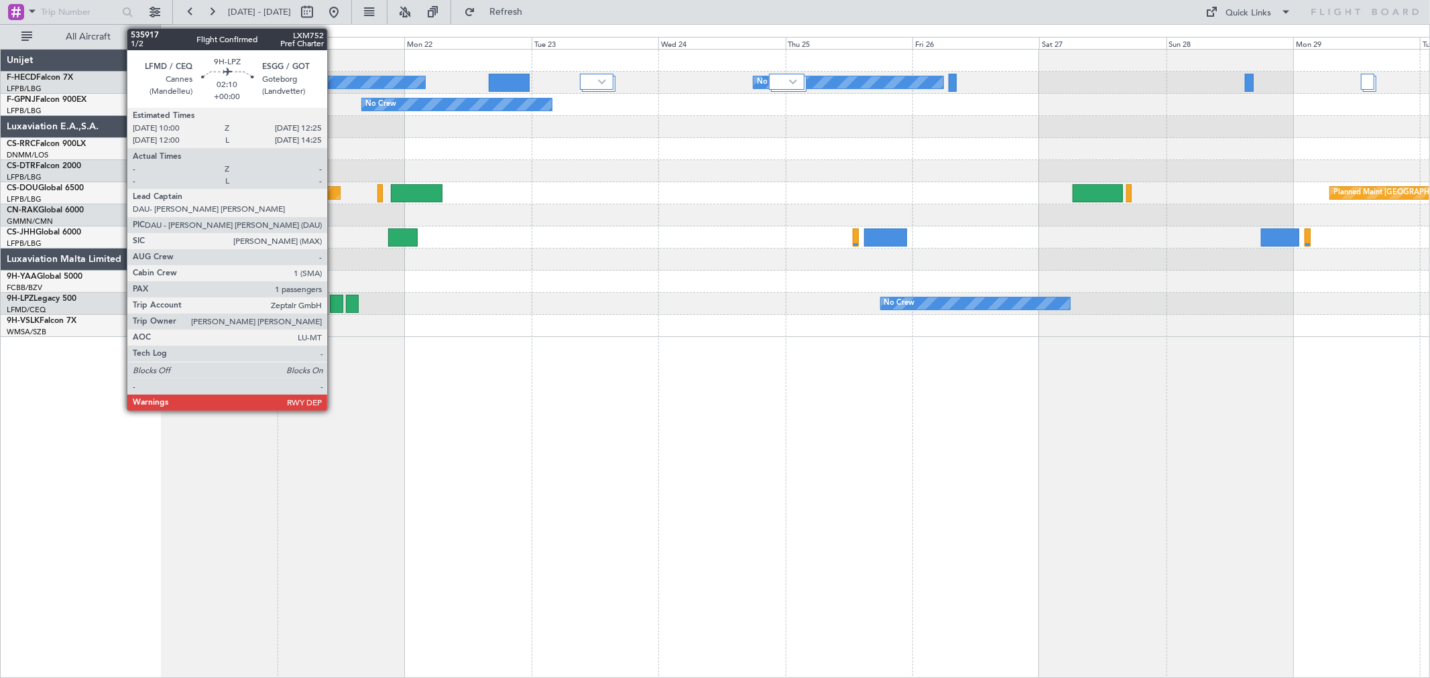
click at [334, 300] on div at bounding box center [336, 304] width 13 height 18
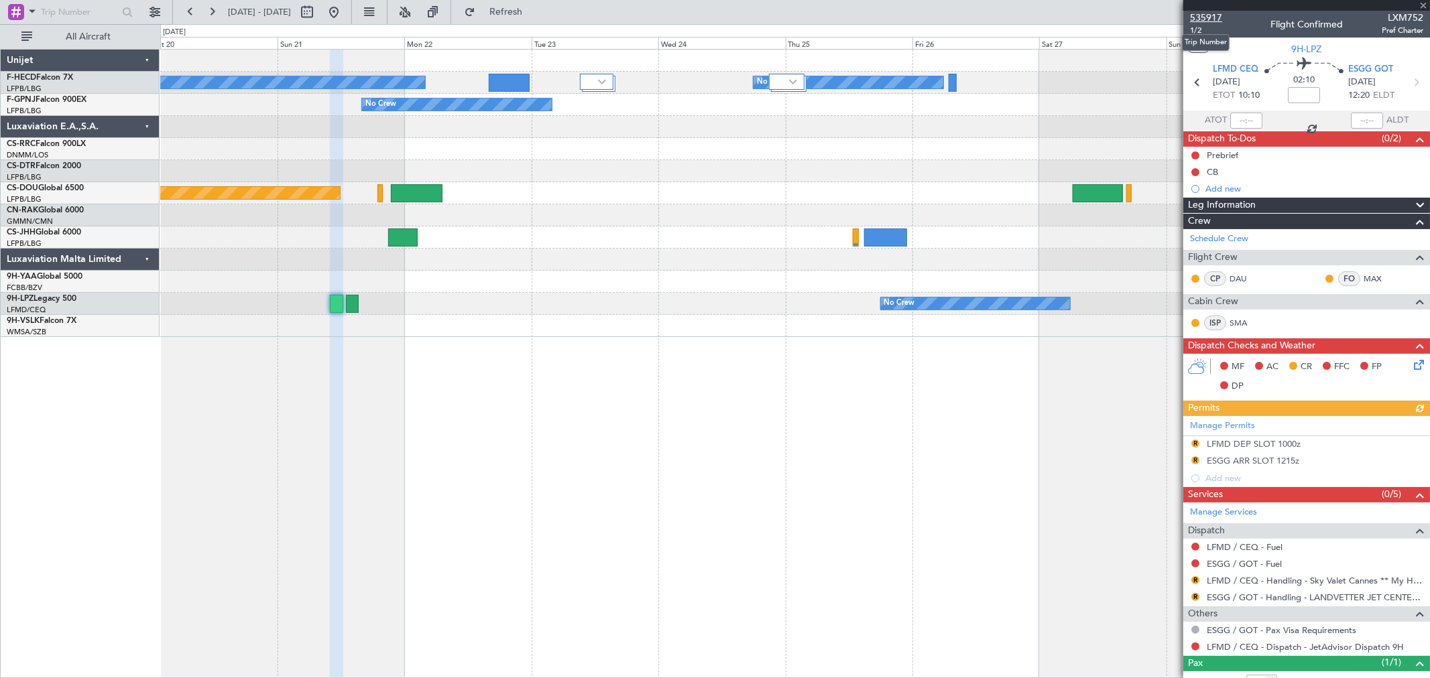
click at [1209, 12] on span "535917" at bounding box center [1206, 18] width 32 height 14
